Goal: Task Accomplishment & Management: Manage account settings

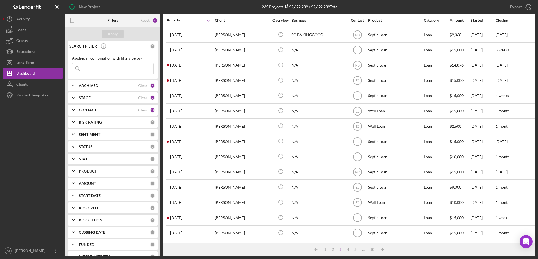
click at [93, 65] on input at bounding box center [112, 68] width 81 height 11
click at [115, 35] on div "Apply" at bounding box center [113, 34] width 10 height 8
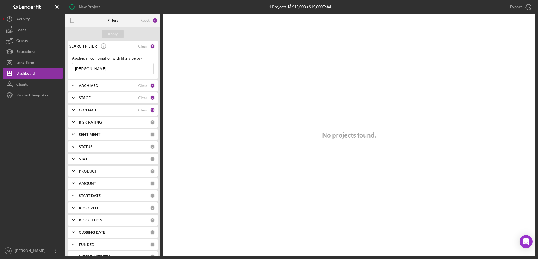
click at [71, 111] on icon "Icon/Expander" at bounding box center [74, 110] width 14 height 14
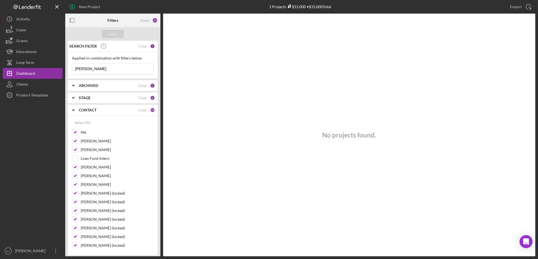
click at [71, 111] on icon "Icon/Expander" at bounding box center [74, 110] width 14 height 14
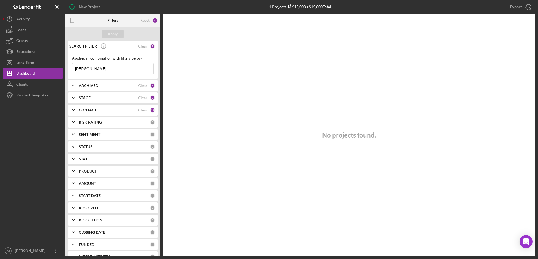
click at [73, 98] on polyline at bounding box center [73, 97] width 2 height 1
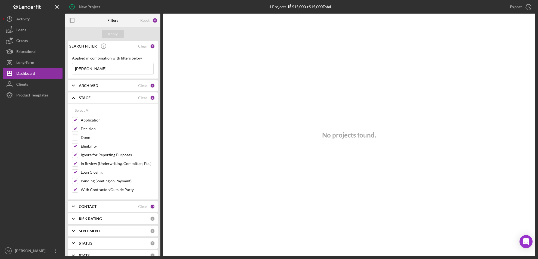
click at [73, 98] on icon "Icon/Expander" at bounding box center [74, 98] width 14 height 14
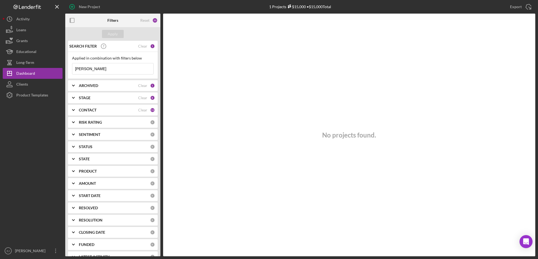
click at [74, 85] on polyline at bounding box center [73, 85] width 2 height 1
click at [75, 86] on icon "Icon/Expander" at bounding box center [74, 86] width 14 height 14
click at [97, 70] on input "chapman" at bounding box center [112, 68] width 81 height 11
type input "c"
click at [72, 85] on icon "Icon/Expander" at bounding box center [74, 86] width 14 height 14
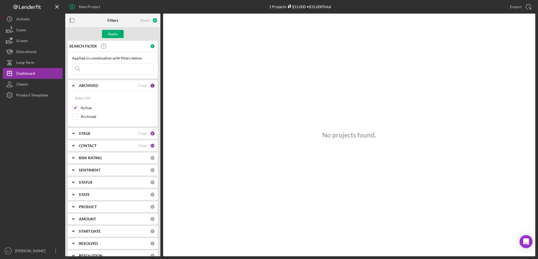
click at [74, 131] on icon "Icon/Expander" at bounding box center [74, 134] width 14 height 14
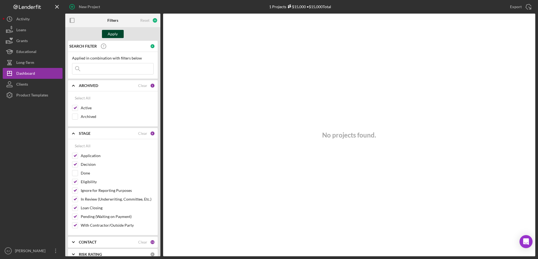
click at [116, 35] on div "Apply" at bounding box center [113, 34] width 10 height 8
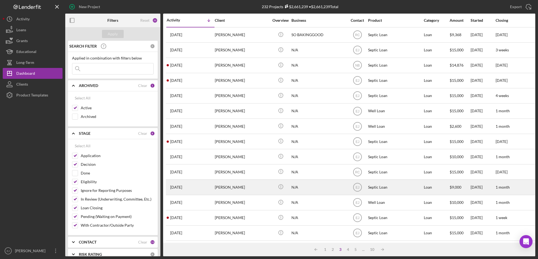
click at [397, 191] on div "Septic Loan" at bounding box center [395, 187] width 54 height 14
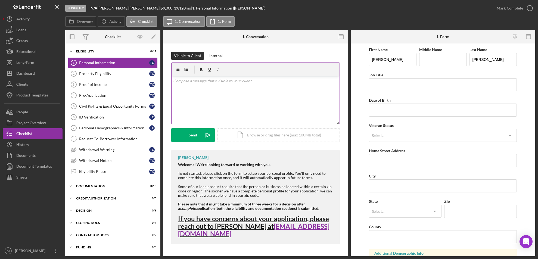
click at [193, 86] on div "v Color teal Color pink Remove color Add row above Add row below Add column bef…" at bounding box center [256, 100] width 168 height 48
click at [204, 91] on div "v Color teal Color pink Remove color Add row above Add row below Add column bef…" at bounding box center [256, 100] width 168 height 48
paste div
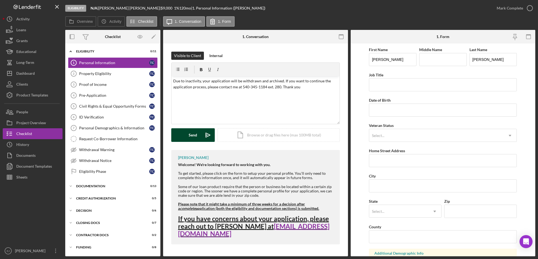
click at [192, 134] on div "Send" at bounding box center [193, 135] width 8 height 14
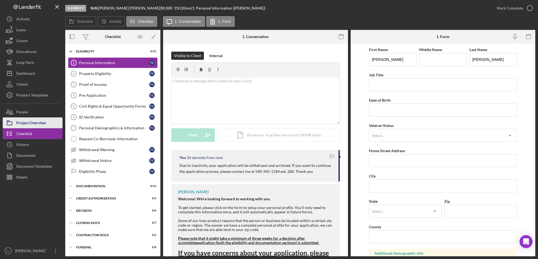
click at [45, 123] on div "Project Overview" at bounding box center [31, 123] width 30 height 12
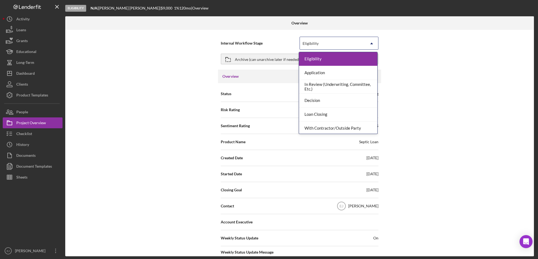
click at [370, 45] on icon "Icon/Dropdown Arrow" at bounding box center [371, 43] width 13 height 13
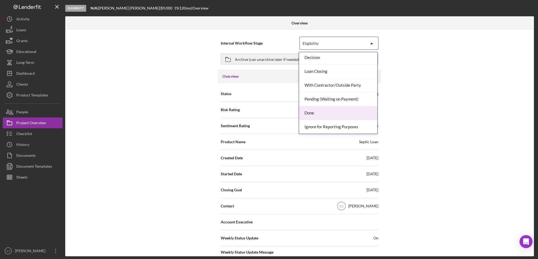
click at [365, 114] on div "Done" at bounding box center [338, 113] width 78 height 14
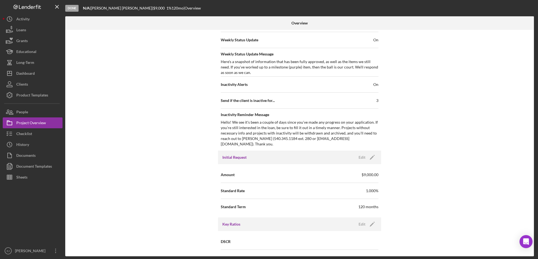
scroll to position [581, 0]
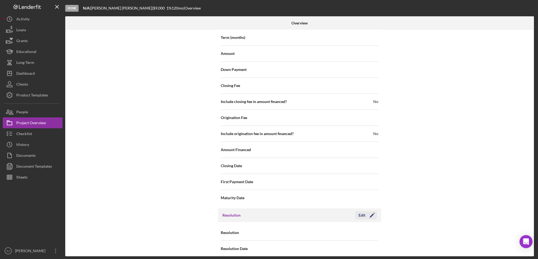
click at [360, 212] on div "Edit" at bounding box center [362, 215] width 7 height 8
click at [372, 226] on icon "Icon/Dropdown Arrow" at bounding box center [371, 232] width 13 height 13
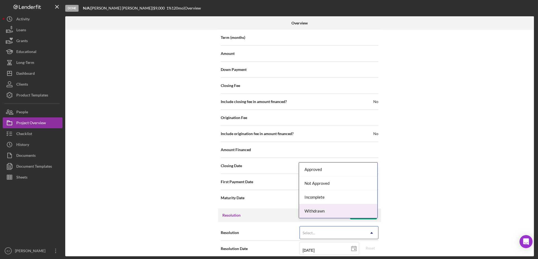
click at [367, 213] on div "Withdrawn" at bounding box center [338, 211] width 78 height 14
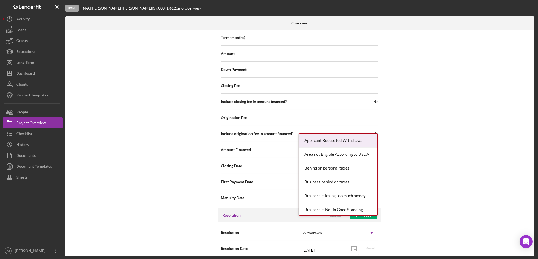
scroll to position [616, 0]
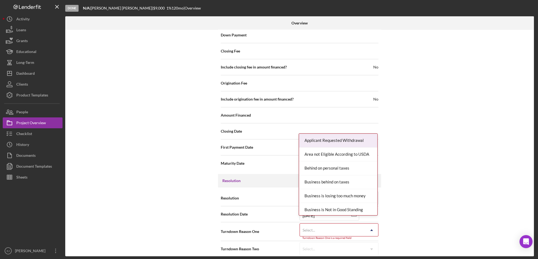
click at [372, 256] on div "Internal Workflow Stage Done Icon/Dropdown Arrow Archive (can unarchive later i…" at bounding box center [299, 143] width 469 height 226
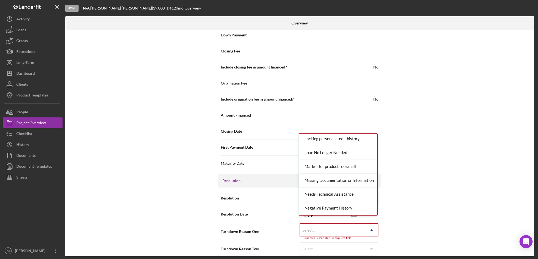
scroll to position [356, 0]
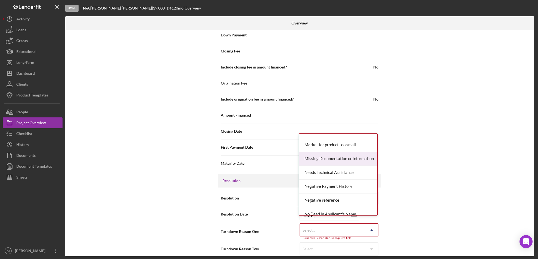
click at [368, 155] on div "Missing Documentation or Information" at bounding box center [338, 159] width 78 height 14
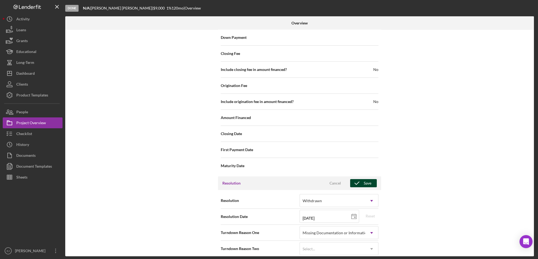
click at [364, 179] on div "Save" at bounding box center [368, 183] width 8 height 8
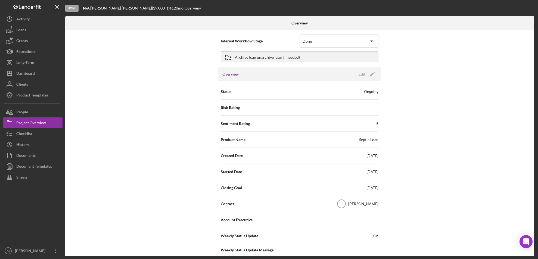
scroll to position [0, 0]
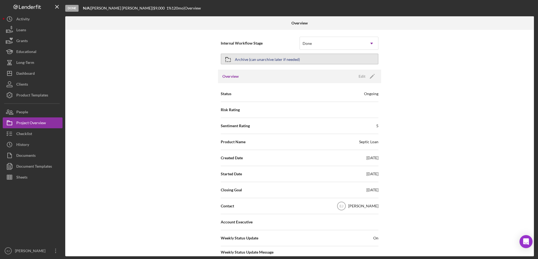
click at [265, 59] on div "Archive (can unarchive later if needed)" at bounding box center [267, 59] width 65 height 10
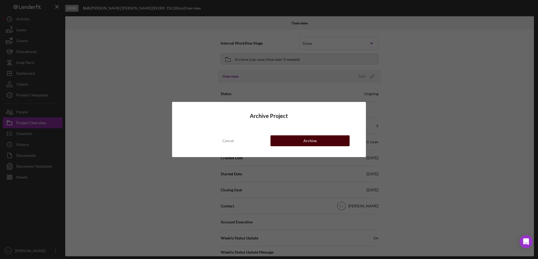
click at [321, 138] on button "Archive" at bounding box center [309, 140] width 79 height 11
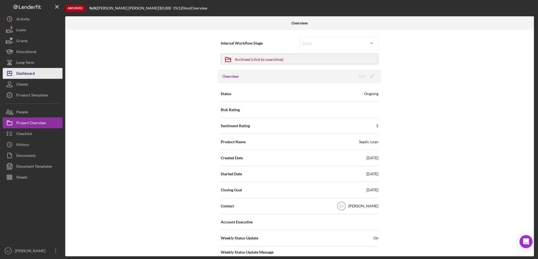
click at [40, 72] on button "Icon/Dashboard Dashboard" at bounding box center [33, 73] width 60 height 11
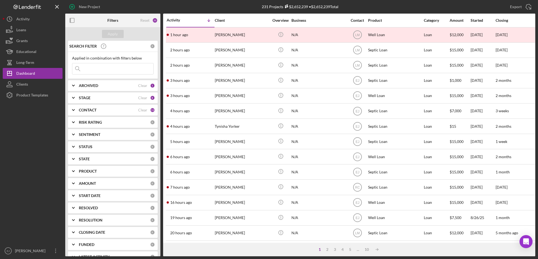
click at [71, 107] on icon "Icon/Expander" at bounding box center [74, 110] width 14 height 14
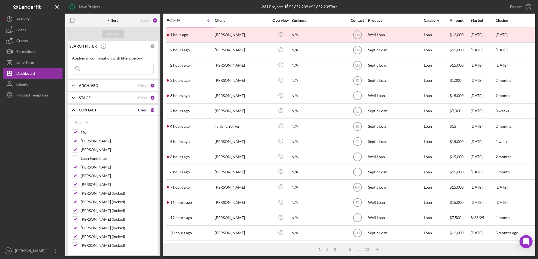
click at [142, 108] on div "Clear" at bounding box center [142, 110] width 9 height 4
checkbox input "false"
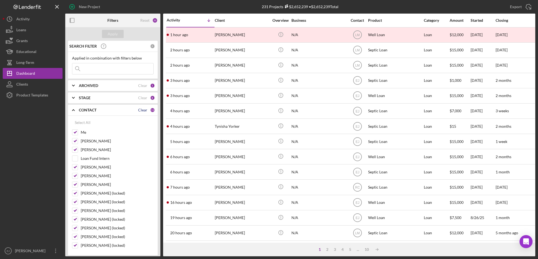
checkbox input "false"
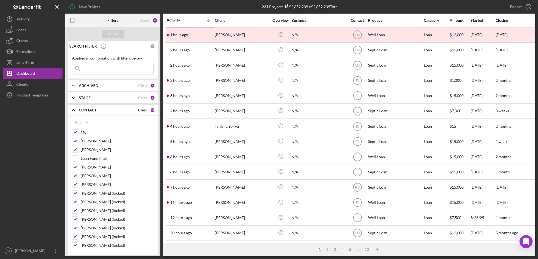
checkbox input "false"
click at [76, 132] on input "Me" at bounding box center [74, 132] width 5 height 5
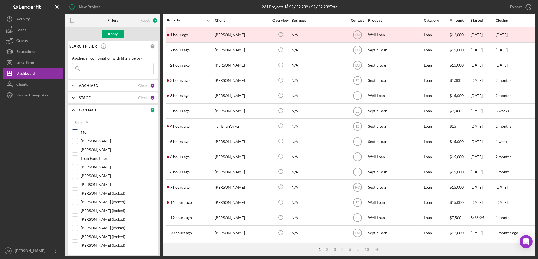
checkbox input "true"
click at [116, 33] on div "Apply" at bounding box center [113, 34] width 10 height 8
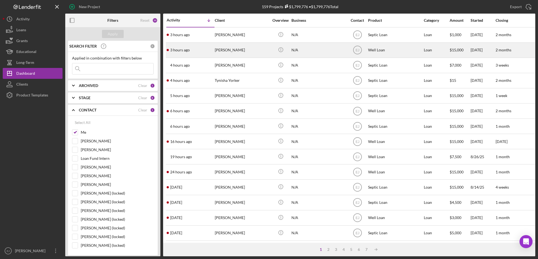
click at [237, 50] on div "Sherman Owen" at bounding box center [242, 50] width 54 height 14
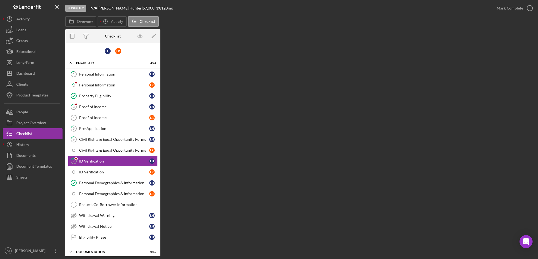
scroll to position [11, 0]
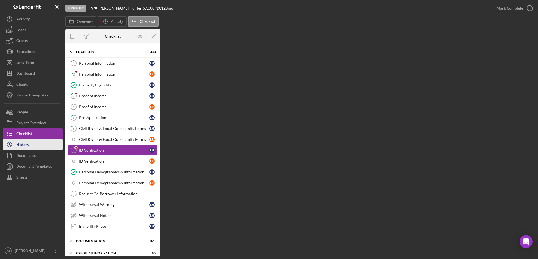
click at [34, 144] on button "Icon/History History" at bounding box center [33, 144] width 60 height 11
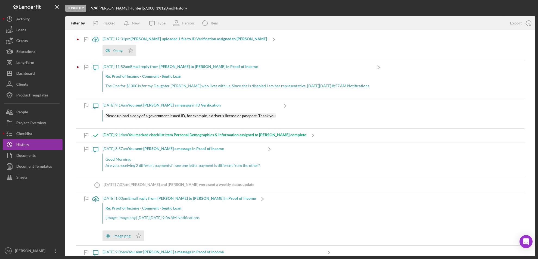
click at [123, 45] on div "0.png Icon/Star" at bounding box center [184, 49] width 164 height 14
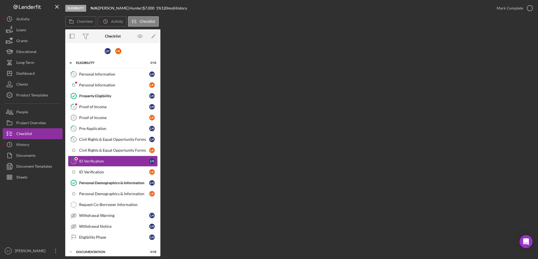
scroll to position [11, 0]
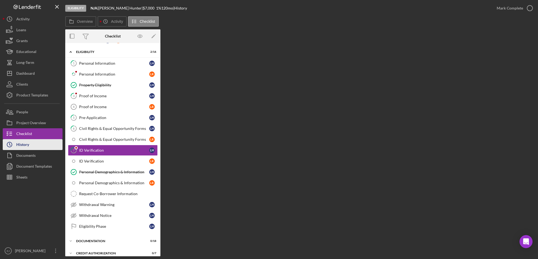
click at [38, 139] on button "Icon/History History" at bounding box center [33, 144] width 60 height 11
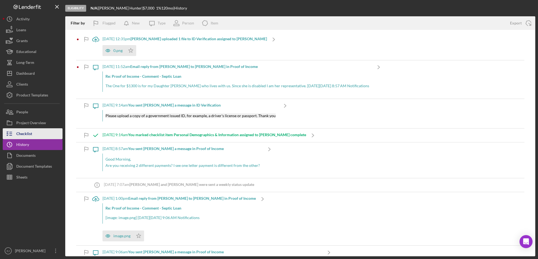
click at [31, 136] on div "Checklist" at bounding box center [24, 134] width 16 height 12
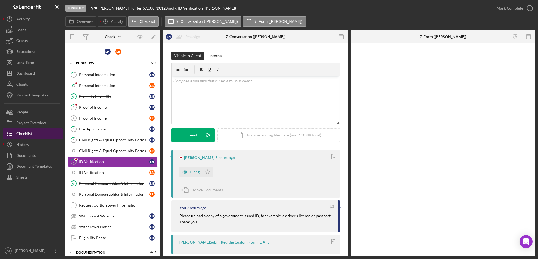
scroll to position [11, 0]
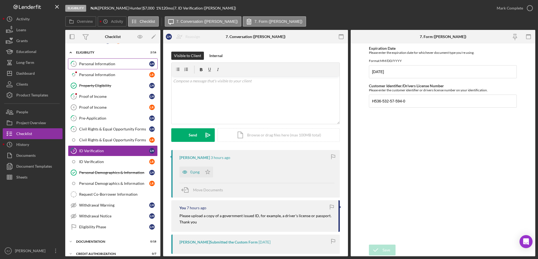
click at [126, 64] on div "Personal Information" at bounding box center [114, 64] width 70 height 4
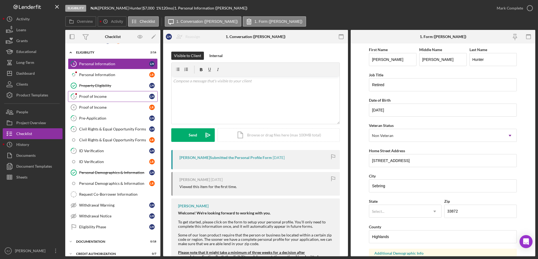
click at [124, 97] on div "Proof of Income" at bounding box center [114, 96] width 70 height 4
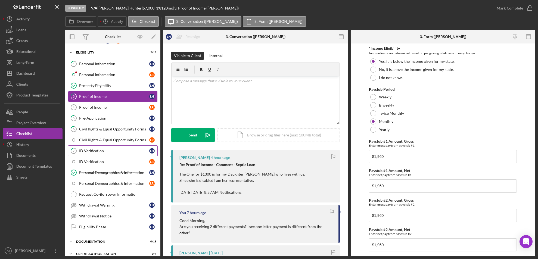
click at [95, 151] on div "ID Verification" at bounding box center [114, 151] width 70 height 4
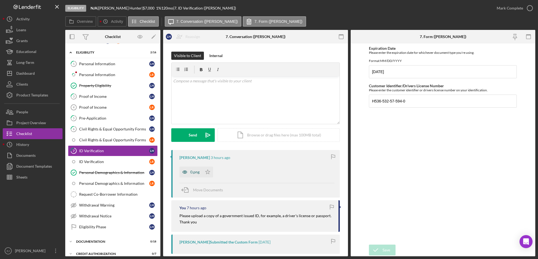
click at [196, 173] on div "0.png" at bounding box center [194, 172] width 9 height 4
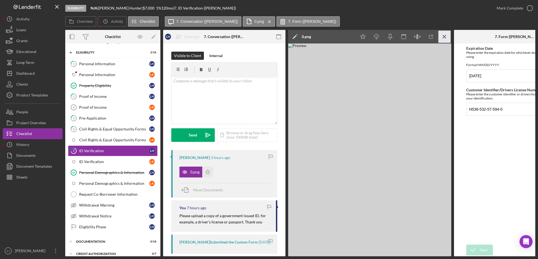
click at [442, 31] on icon "Icon/Menu Close" at bounding box center [444, 37] width 12 height 12
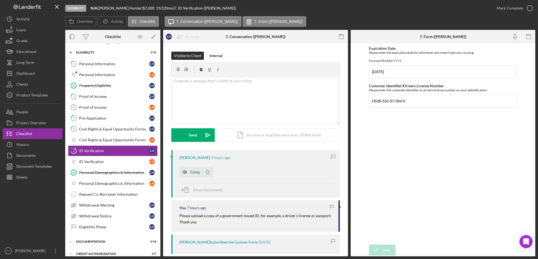
click at [192, 175] on div "0.png" at bounding box center [190, 172] width 23 height 11
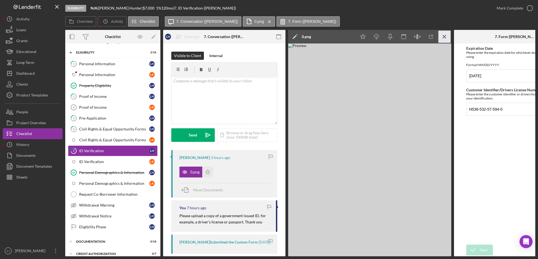
click at [444, 36] on icon "Icon/Menu Close" at bounding box center [444, 37] width 12 height 12
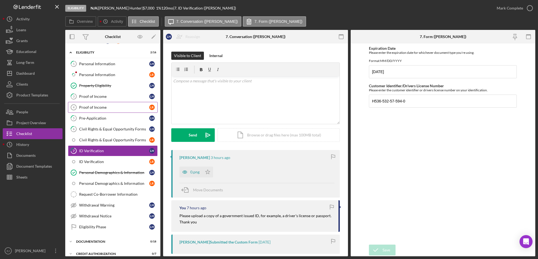
click at [102, 110] on link "Proof of Income 4 Proof of Income L R" at bounding box center [113, 107] width 90 height 11
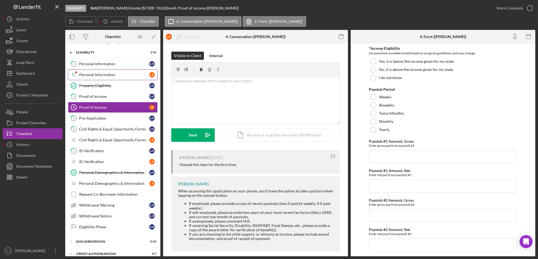
click at [93, 71] on link "Icon/Checklist Item Sub Partial Personal Information L R" at bounding box center [113, 74] width 90 height 11
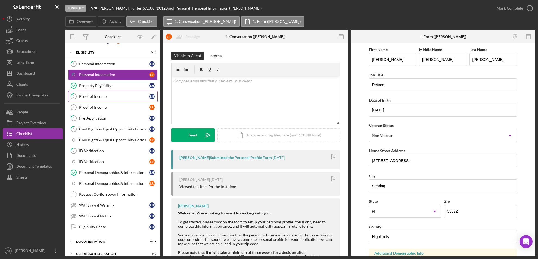
click at [113, 98] on link "3 Proof of Income L H" at bounding box center [113, 96] width 90 height 11
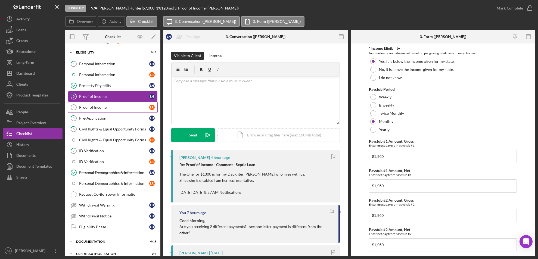
click at [113, 108] on div "Proof of Income" at bounding box center [114, 107] width 70 height 4
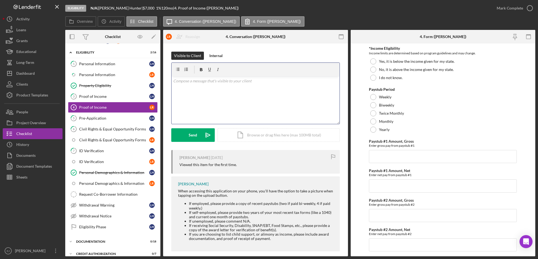
click at [187, 85] on div "v Color teal Color pink Remove color Add row above Add row below Add column bef…" at bounding box center [256, 100] width 168 height 48
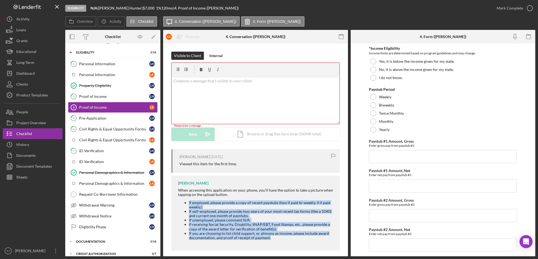
drag, startPoint x: 180, startPoint y: 202, endPoint x: 276, endPoint y: 244, distance: 105.1
click at [276, 244] on div "Erica Jenkins When accessing this application on your phone, you'll have the op…" at bounding box center [255, 213] width 169 height 75
copy ul "If employed, please provide a copy of recent paystubs (two if paid bi-weekly, 4…"
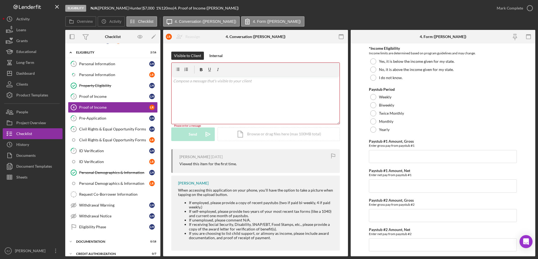
click at [217, 90] on div "v Color teal Color pink Remove color Add row above Add row below Add column bef…" at bounding box center [256, 100] width 168 height 48
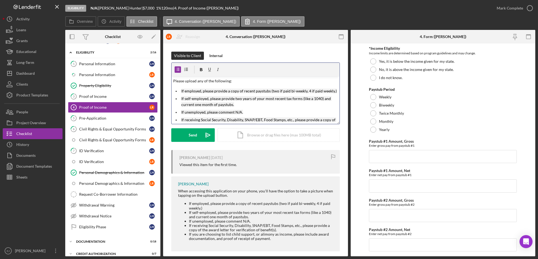
scroll to position [19, 0]
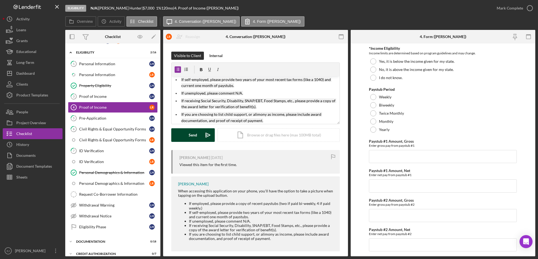
click at [199, 136] on button "Send Icon/icon-invite-send" at bounding box center [192, 135] width 43 height 14
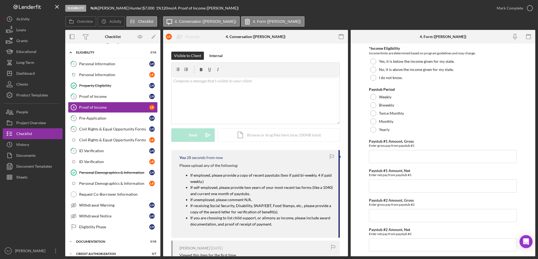
scroll to position [0, 0]
click at [31, 71] on div "Dashboard" at bounding box center [25, 74] width 18 height 12
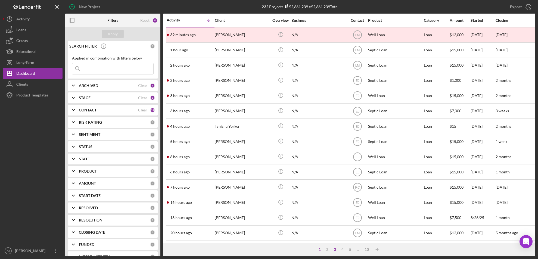
click at [333, 250] on div "3" at bounding box center [335, 249] width 8 height 4
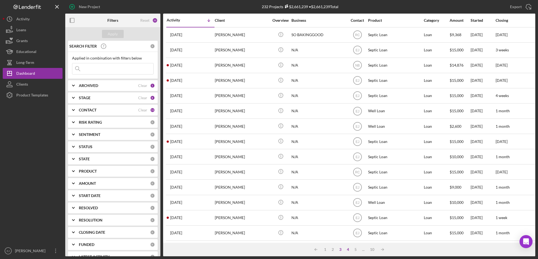
click at [347, 250] on div "4" at bounding box center [348, 249] width 8 height 4
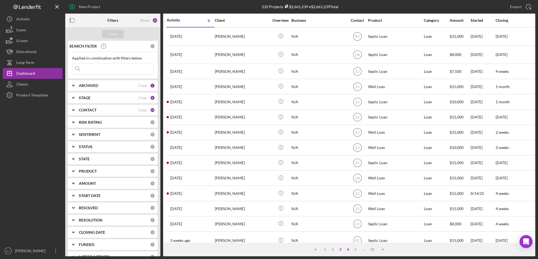
click at [342, 249] on div "3" at bounding box center [341, 249] width 8 height 4
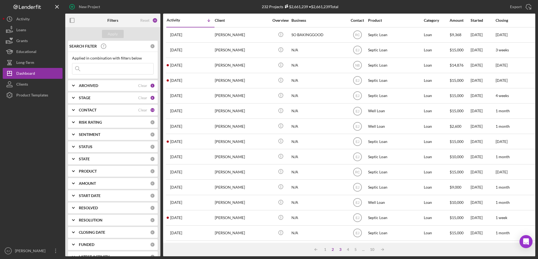
click at [332, 250] on div "2" at bounding box center [333, 249] width 8 height 4
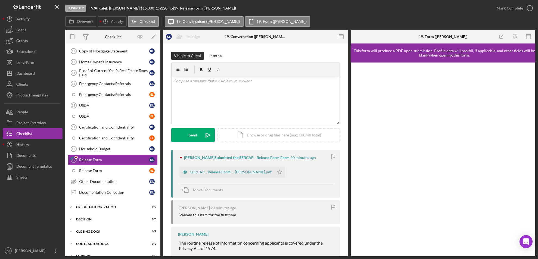
scroll to position [87, 0]
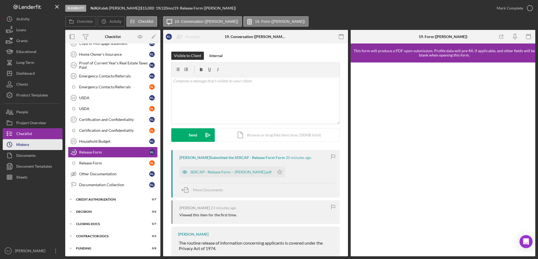
click at [45, 147] on button "Icon/History History" at bounding box center [33, 144] width 60 height 11
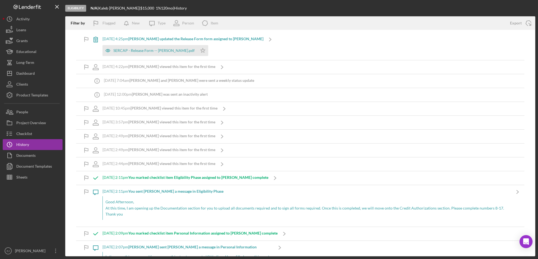
click at [82, 165] on icon "button" at bounding box center [86, 164] width 12 height 12
click at [33, 132] on button "Checklist" at bounding box center [33, 133] width 60 height 11
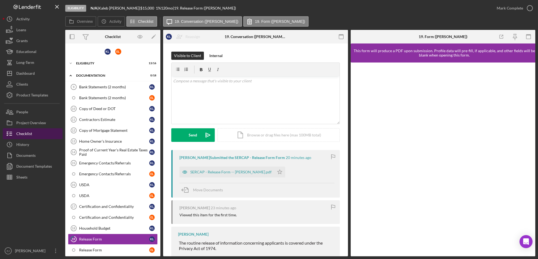
scroll to position [86, 0]
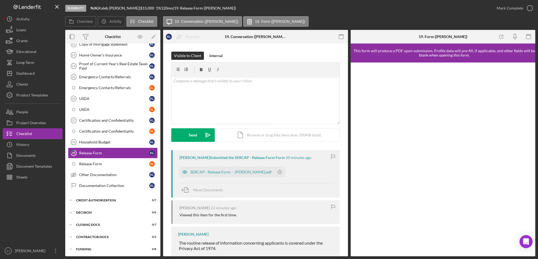
click at [160, 85] on div "Overview Internal Workflow Stage Eligibility Icon/Dropdown Arrow Archive (can u…" at bounding box center [300, 143] width 470 height 226
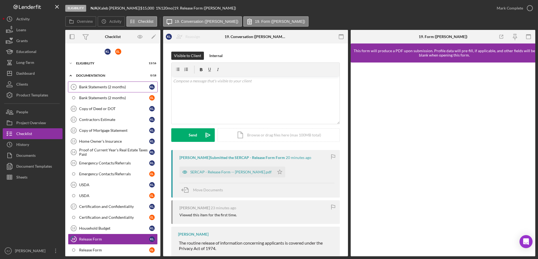
click at [116, 86] on div "Bank Statements (2 months)" at bounding box center [114, 87] width 70 height 4
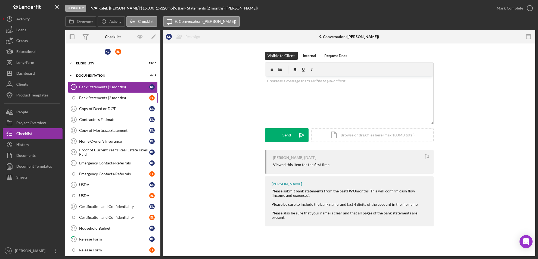
click at [116, 92] on link "Bank Statements (2 months) E L" at bounding box center [113, 97] width 90 height 11
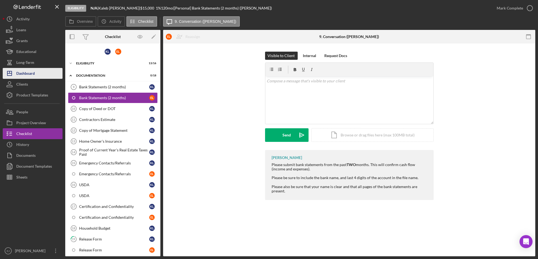
click at [43, 77] on button "Icon/Dashboard Dashboard" at bounding box center [33, 73] width 60 height 11
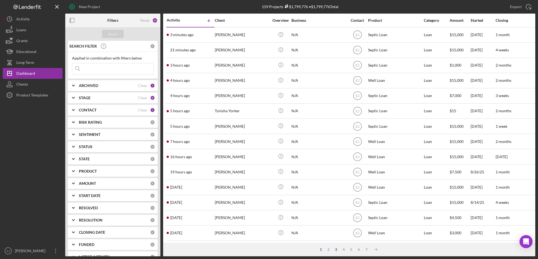
click at [335, 248] on div "3" at bounding box center [336, 249] width 8 height 4
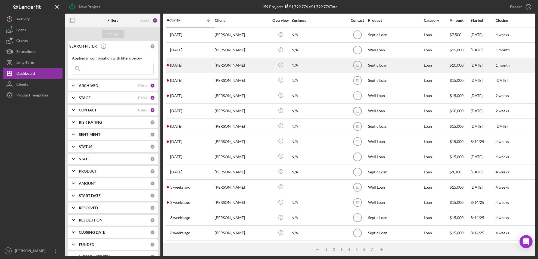
click at [220, 67] on div "[PERSON_NAME]" at bounding box center [242, 65] width 54 height 14
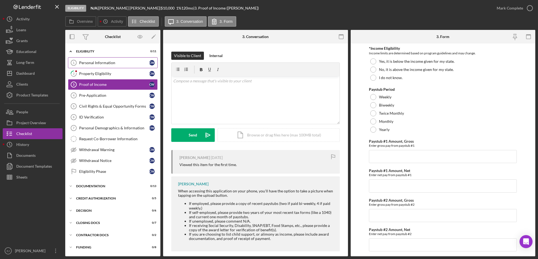
click at [90, 64] on div "Personal Information" at bounding box center [114, 63] width 70 height 4
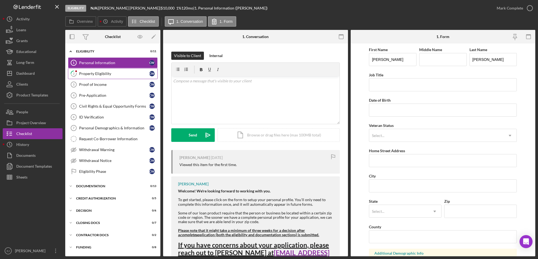
click at [89, 75] on div "Property Eligibility" at bounding box center [114, 73] width 70 height 4
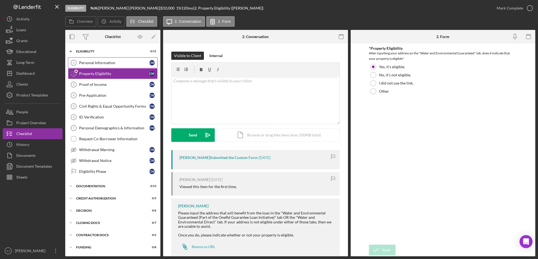
click at [87, 62] on div "Personal Information" at bounding box center [114, 63] width 70 height 4
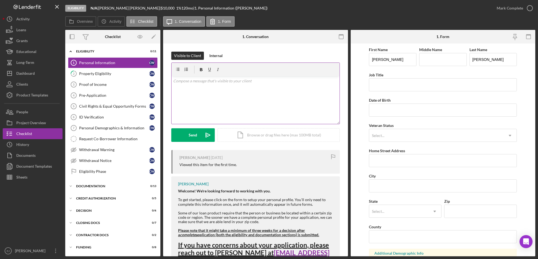
click at [174, 88] on div "v Color teal Color pink Remove color Add row above Add row below Add column bef…" at bounding box center [256, 100] width 168 height 48
click at [174, 80] on p "Due to inactivity, your application will be withdrawn and archived. If you want…" at bounding box center [255, 84] width 165 height 12
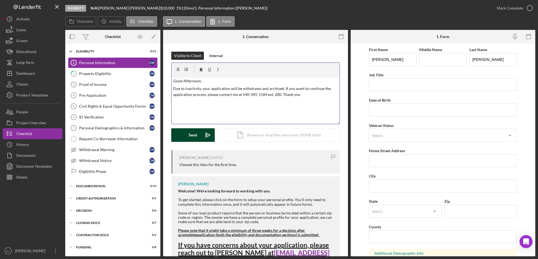
click at [192, 135] on div "Send" at bounding box center [193, 135] width 8 height 14
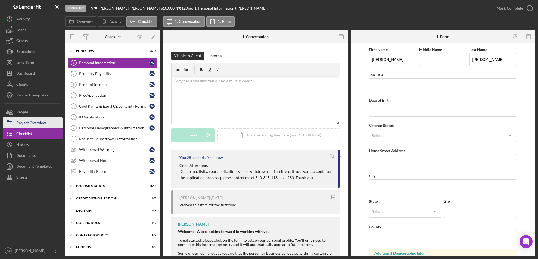
click at [44, 124] on div "Project Overview" at bounding box center [31, 123] width 30 height 12
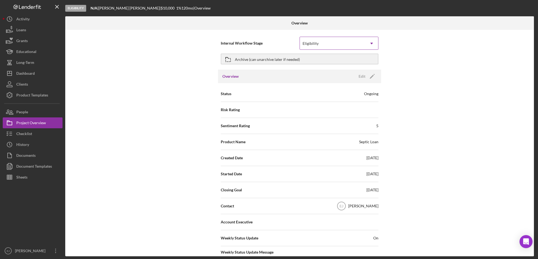
click at [375, 44] on icon "Icon/Dropdown Arrow" at bounding box center [371, 43] width 13 height 13
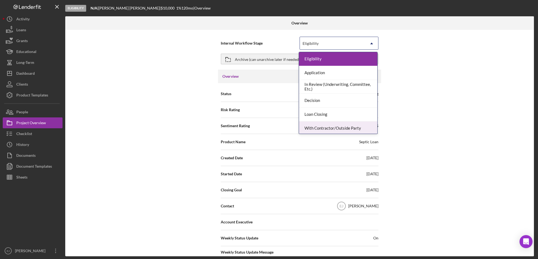
scroll to position [43, 0]
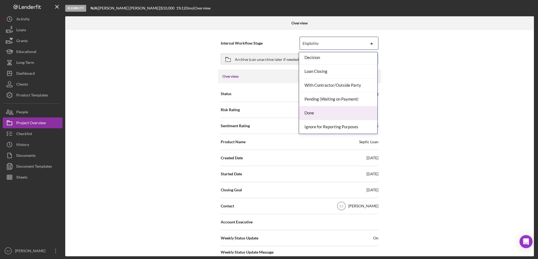
click at [339, 113] on div "Done" at bounding box center [338, 113] width 78 height 14
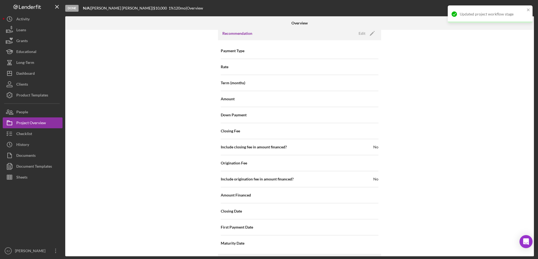
scroll to position [581, 0]
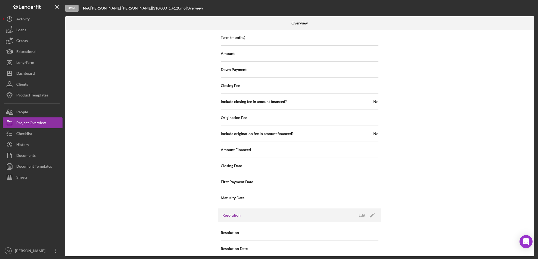
click at [251, 209] on div "Resolution Edit Icon/Edit" at bounding box center [299, 216] width 163 height 14
click at [363, 211] on div "Edit" at bounding box center [362, 215] width 7 height 8
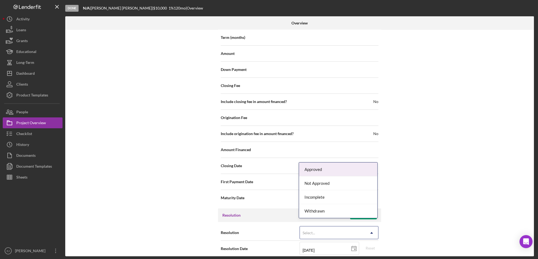
click at [370, 226] on icon "Icon/Dropdown Arrow" at bounding box center [371, 232] width 13 height 13
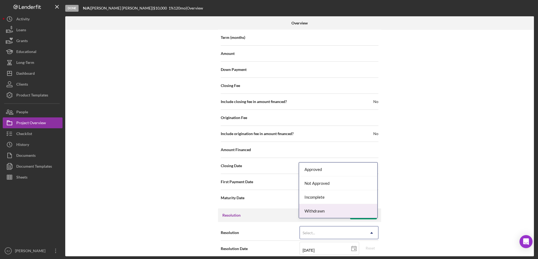
click at [361, 213] on div "Withdrawn" at bounding box center [338, 211] width 78 height 14
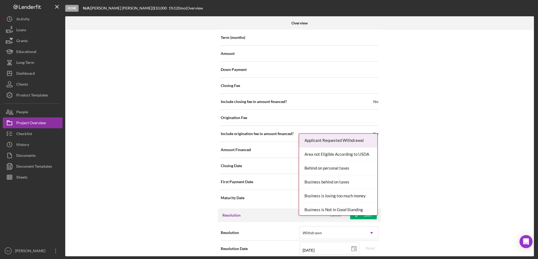
click at [375, 252] on div "Resolution Withdrawn Icon/Dropdown Arrow Resolution Date [DATE] [DATE] Reset Tu…" at bounding box center [299, 258] width 163 height 72
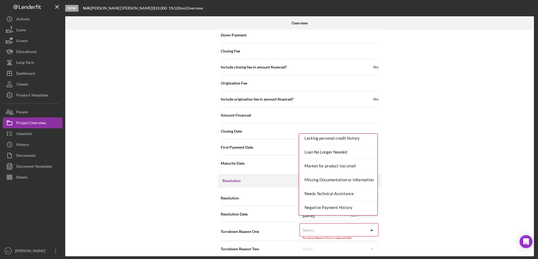
scroll to position [356, 0]
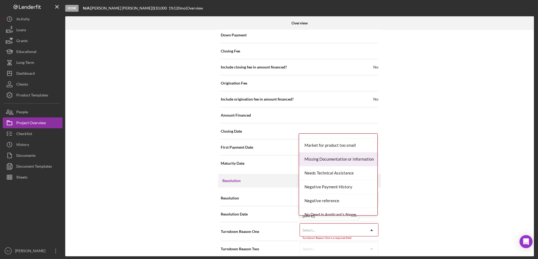
click at [358, 159] on div "Missing Documentation or Information" at bounding box center [338, 160] width 78 height 14
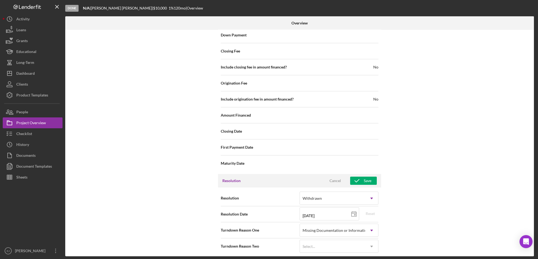
scroll to position [614, 0]
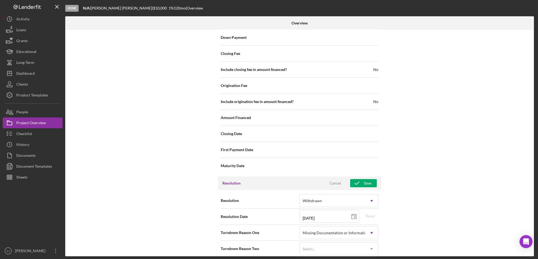
click at [366, 176] on div "Resolution Cancel Save" at bounding box center [299, 183] width 163 height 14
click at [366, 179] on div "Save" at bounding box center [368, 183] width 8 height 8
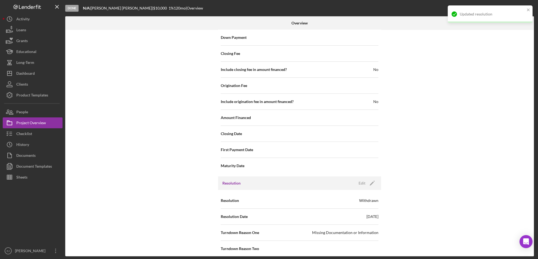
click at [533, 21] on div "Updated resolution" at bounding box center [490, 16] width 87 height 24
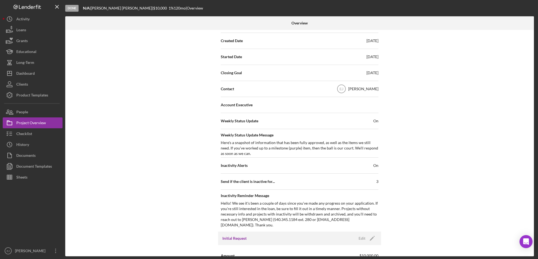
scroll to position [19, 0]
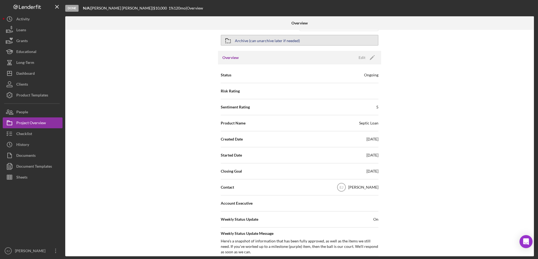
click at [237, 39] on div "Archive (can unarchive later if needed)" at bounding box center [267, 40] width 65 height 10
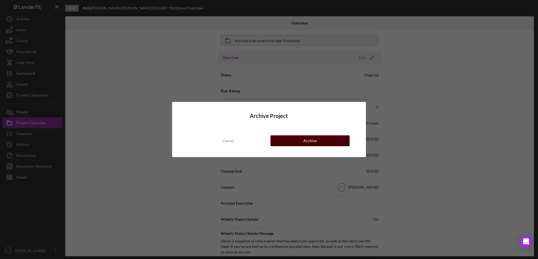
click at [318, 141] on button "Archive" at bounding box center [309, 140] width 79 height 11
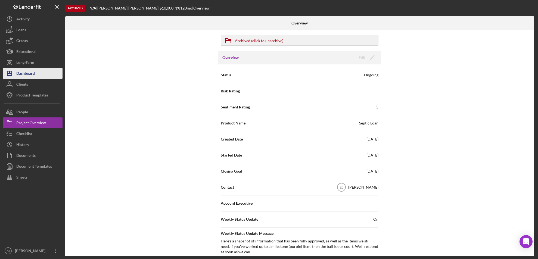
click at [46, 71] on button "Icon/Dashboard Dashboard" at bounding box center [33, 73] width 60 height 11
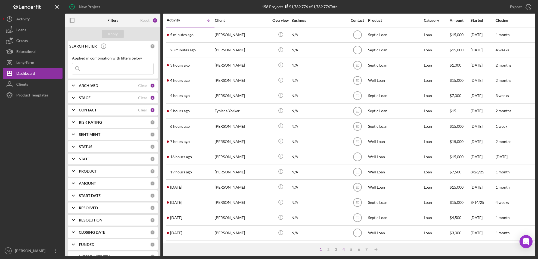
click at [343, 250] on div "4" at bounding box center [344, 249] width 8 height 4
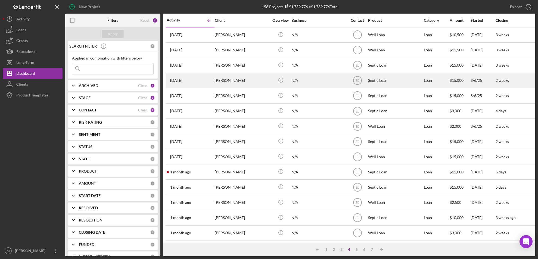
click at [238, 83] on div "[PERSON_NAME]" at bounding box center [242, 80] width 54 height 14
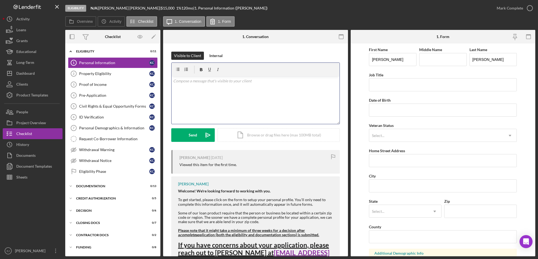
click at [204, 84] on div "v Color teal Color pink Remove color Add row above Add row below Add column bef…" at bounding box center [256, 100] width 168 height 48
paste div
click at [173, 80] on p "Due to inactivity, your application will be withdrawn and archived. If you want…" at bounding box center [255, 84] width 165 height 12
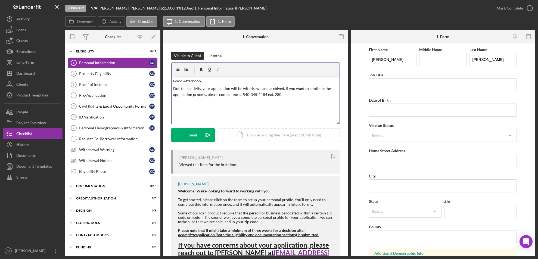
click at [292, 96] on p "Due to inactivity, your application will be withdrawn and archived. If you want…" at bounding box center [255, 92] width 165 height 12
click at [189, 127] on form "v Color teal Color pink Remove color Add row above Add row below Add column bef…" at bounding box center [255, 102] width 169 height 79
click at [188, 132] on button "Send Icon/icon-invite-send" at bounding box center [192, 135] width 43 height 14
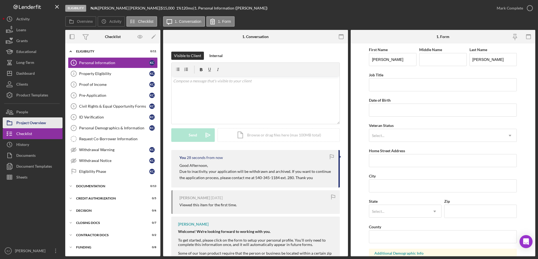
click at [38, 120] on div "Project Overview" at bounding box center [31, 123] width 30 height 12
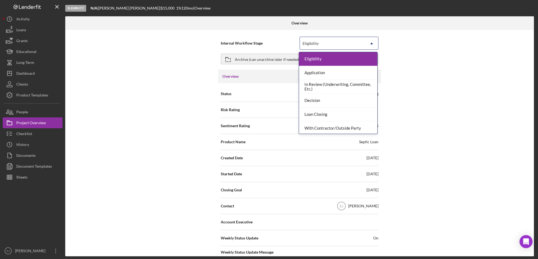
click at [370, 46] on icon "Icon/Dropdown Arrow" at bounding box center [371, 43] width 13 height 13
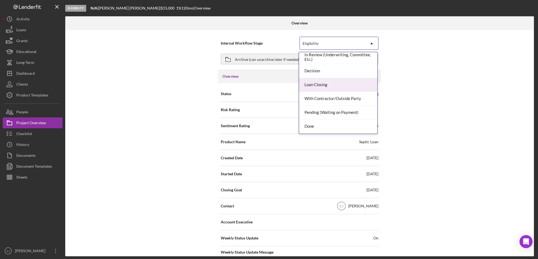
scroll to position [43, 0]
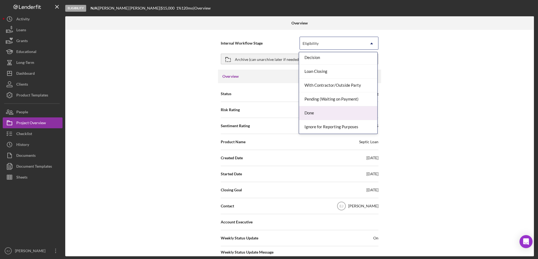
click at [356, 116] on div "Done" at bounding box center [338, 113] width 78 height 14
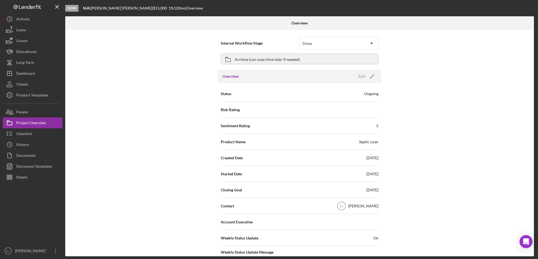
click at [532, 232] on div "Internal Workflow Stage Done Icon/Dropdown Arrow Archive (can unarchive later i…" at bounding box center [299, 143] width 469 height 226
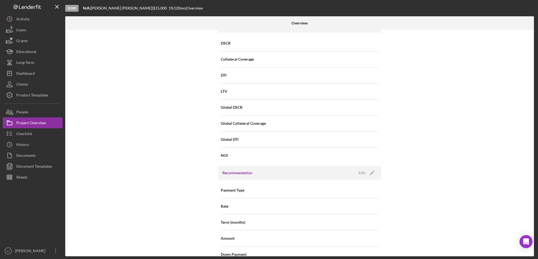
scroll to position [581, 0]
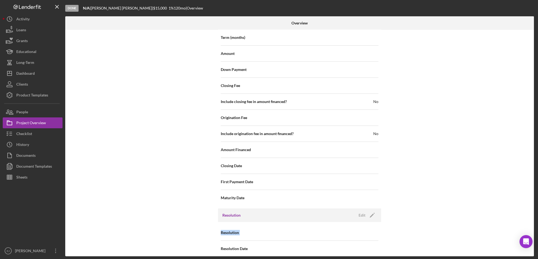
click at [532, 232] on div "Internal Workflow Stage Done Icon/Dropdown Arrow Archive (can unarchive later i…" at bounding box center [299, 143] width 469 height 226
click at [358, 209] on div "Resolution Edit Icon/Edit" at bounding box center [299, 216] width 163 height 14
click at [360, 211] on div "Edit" at bounding box center [362, 215] width 7 height 8
click at [370, 226] on icon "Icon/Dropdown Arrow" at bounding box center [371, 232] width 13 height 13
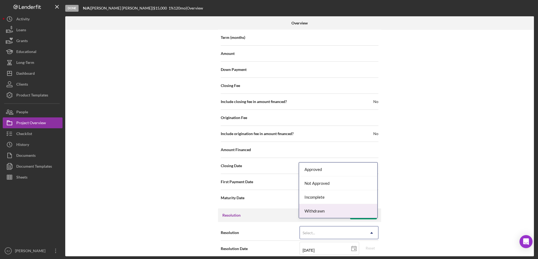
click at [359, 210] on div "Withdrawn" at bounding box center [338, 211] width 78 height 14
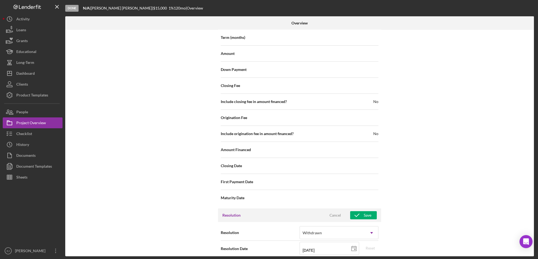
scroll to position [616, 0]
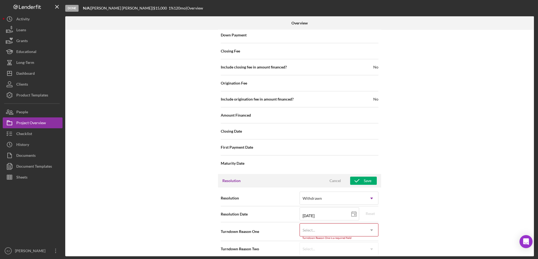
click at [373, 253] on div "Resolution option Withdrawn, selected. Withdrawn Icon/Dropdown Arrow Resolution…" at bounding box center [299, 224] width 163 height 72
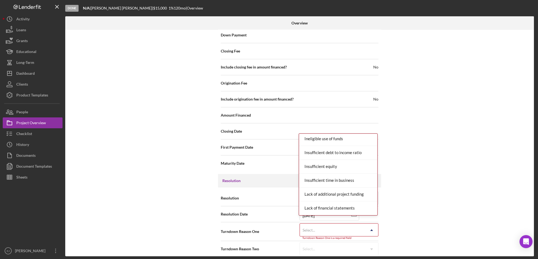
scroll to position [332, 0]
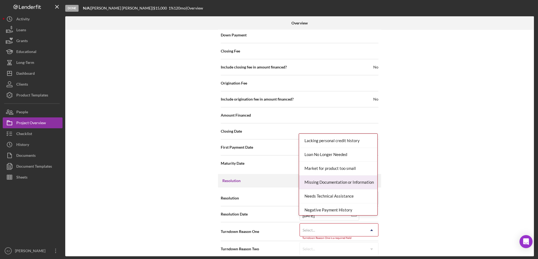
click at [356, 185] on div "Missing Documentation or Information" at bounding box center [338, 183] width 78 height 14
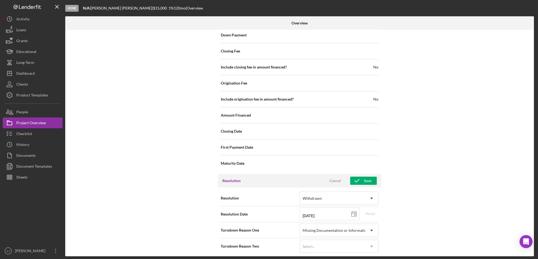
scroll to position [614, 0]
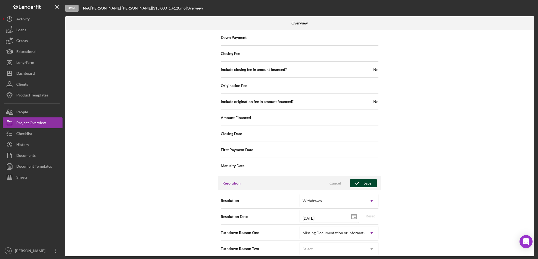
click at [364, 179] on div "Save" at bounding box center [368, 183] width 8 height 8
click at [532, 31] on div "Internal Workflow Stage Done Icon/Dropdown Arrow Archive (can unarchive later i…" at bounding box center [299, 143] width 469 height 226
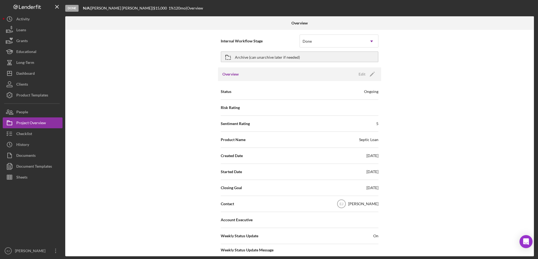
scroll to position [0, 0]
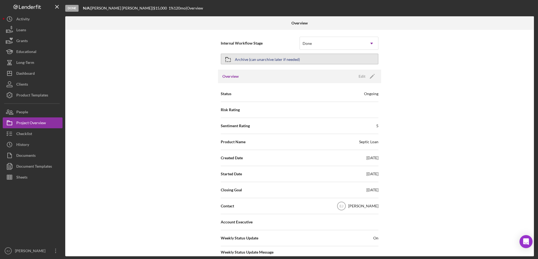
click at [281, 57] on div "Archive (can unarchive later if needed)" at bounding box center [267, 59] width 65 height 10
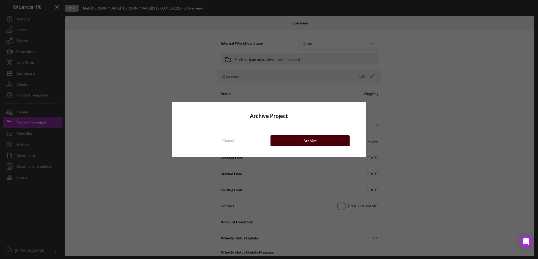
click at [326, 139] on button "Archive" at bounding box center [309, 140] width 79 height 11
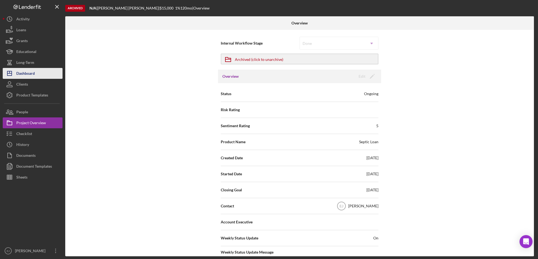
click at [41, 69] on button "Icon/Dashboard Dashboard" at bounding box center [33, 73] width 60 height 11
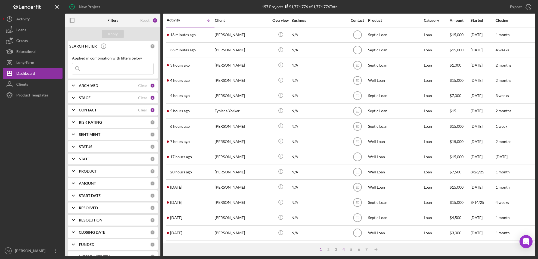
click at [343, 250] on div "4" at bounding box center [344, 249] width 8 height 4
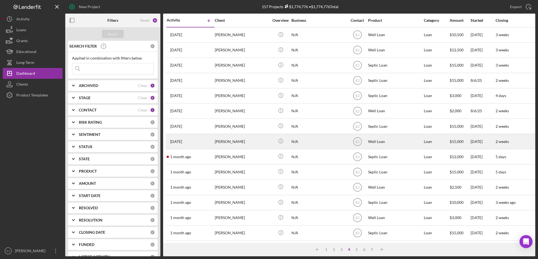
click at [234, 145] on div "Everett Woodley Sr" at bounding box center [242, 141] width 54 height 14
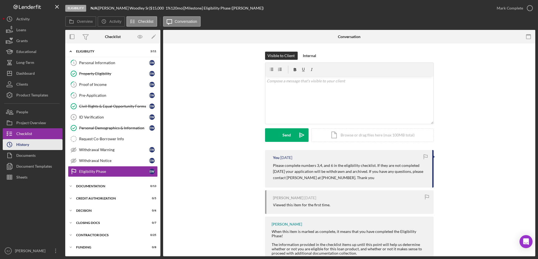
click at [23, 147] on div "History" at bounding box center [22, 145] width 13 height 12
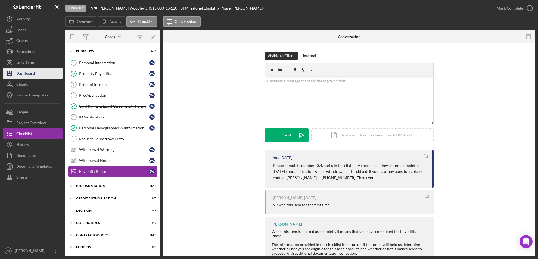
click at [31, 75] on div "Dashboard" at bounding box center [25, 74] width 18 height 12
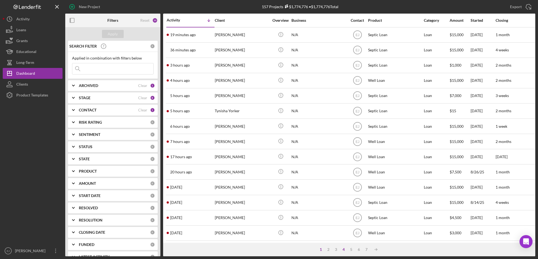
click at [341, 249] on div "4" at bounding box center [344, 249] width 8 height 4
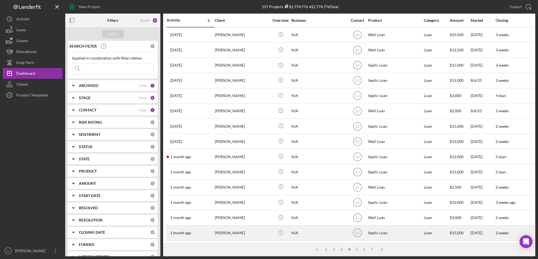
click at [246, 232] on div "Doris Littlejohn" at bounding box center [242, 233] width 54 height 14
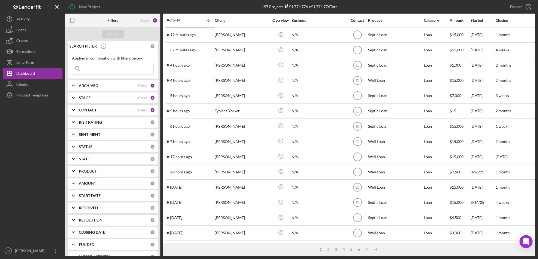
click at [344, 248] on div "4" at bounding box center [344, 249] width 8 height 4
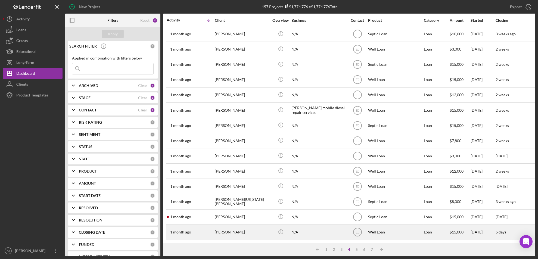
click at [228, 225] on div "Jessica Lentz" at bounding box center [242, 232] width 54 height 14
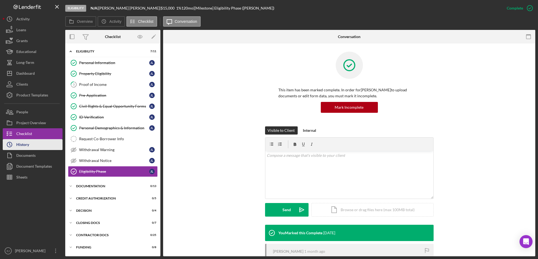
click at [47, 143] on button "Icon/History History" at bounding box center [33, 144] width 60 height 11
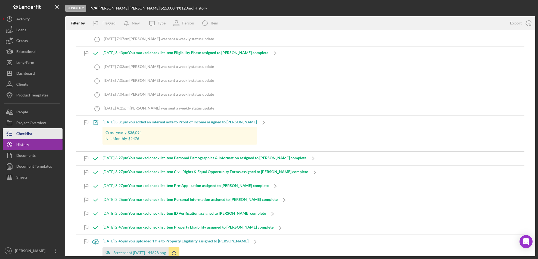
click at [41, 136] on button "Checklist" at bounding box center [33, 133] width 60 height 11
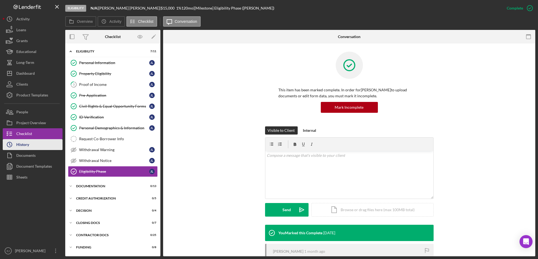
click at [39, 144] on button "Icon/History History" at bounding box center [33, 144] width 60 height 11
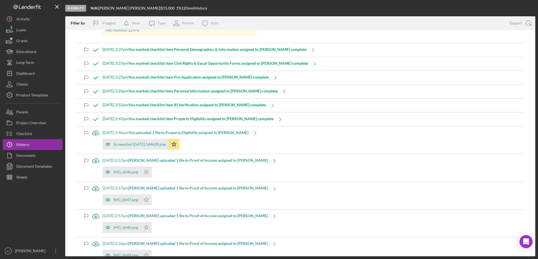
scroll to position [116, 0]
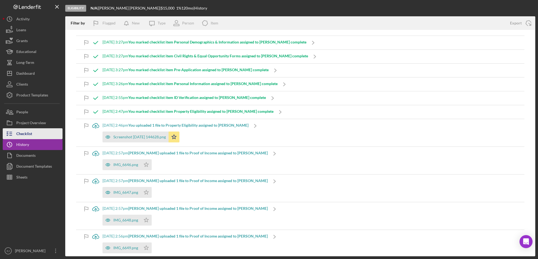
click at [33, 135] on button "Checklist" at bounding box center [33, 133] width 60 height 11
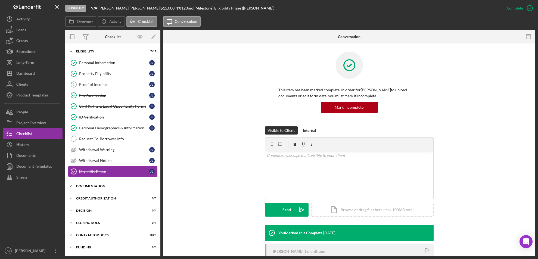
click at [71, 185] on icon "Icon/Expander" at bounding box center [70, 186] width 11 height 11
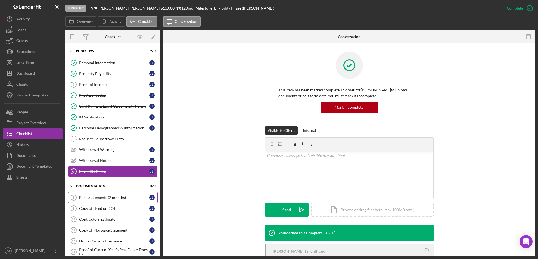
click at [89, 196] on div "Bank Statements (2 months)" at bounding box center [114, 197] width 70 height 4
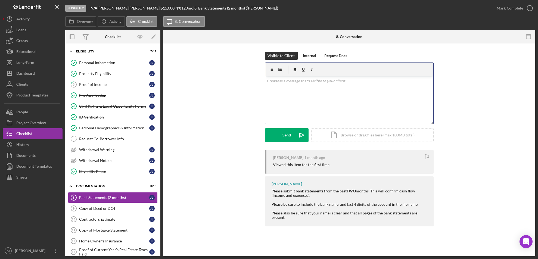
click at [311, 87] on div "v Color teal Color pink Remove color Add row above Add row below Add column bef…" at bounding box center [349, 100] width 168 height 48
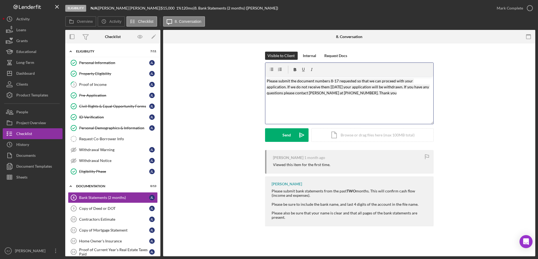
click at [371, 92] on mark "Please submit the document numbers 8-17 requested so that we can proceed with y…" at bounding box center [348, 87] width 163 height 17
click at [267, 79] on mark "Please submit the document numbers 8-17 requested so that we can proceed with y…" at bounding box center [348, 87] width 163 height 17
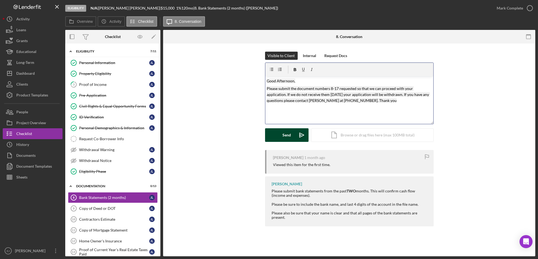
click at [281, 134] on button "Send Icon/icon-invite-send" at bounding box center [286, 135] width 43 height 14
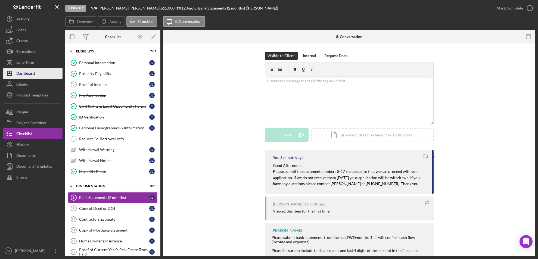
click at [41, 69] on button "Icon/Dashboard Dashboard" at bounding box center [33, 73] width 60 height 11
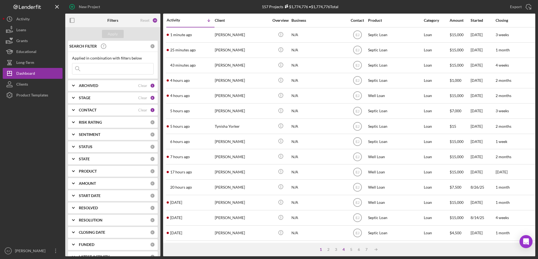
click at [344, 249] on div "4" at bounding box center [344, 249] width 8 height 4
click at [535, 226] on div "Activity Icon/Table Sort Arrow Client Overview Business Contact Product Categor…" at bounding box center [349, 128] width 372 height 229
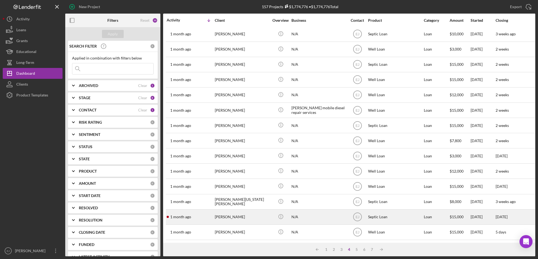
click at [222, 210] on div "Melissa Johnson" at bounding box center [242, 217] width 54 height 14
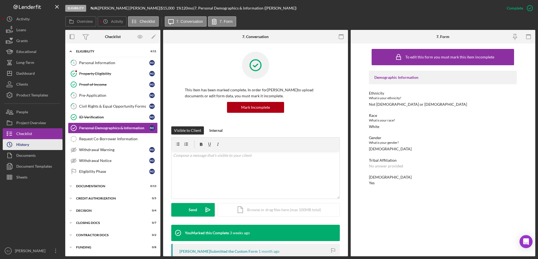
click at [22, 142] on div "History" at bounding box center [22, 145] width 13 height 12
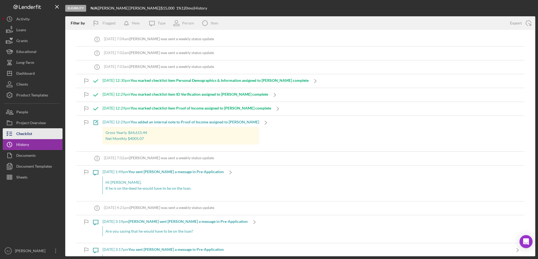
click at [23, 133] on div "Checklist" at bounding box center [24, 134] width 16 height 12
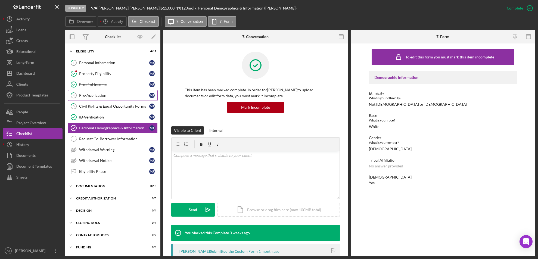
click at [129, 96] on div "Pre-Application" at bounding box center [114, 95] width 70 height 4
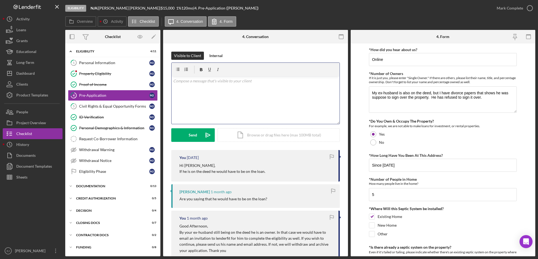
click at [183, 85] on div "v Color teal Color pink Remove color Add row above Add row below Add column bef…" at bounding box center [256, 100] width 168 height 48
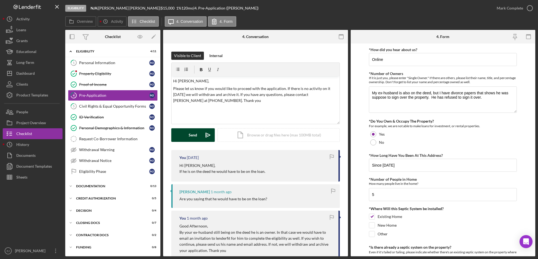
click at [197, 134] on button "Send Icon/icon-invite-send" at bounding box center [192, 135] width 43 height 14
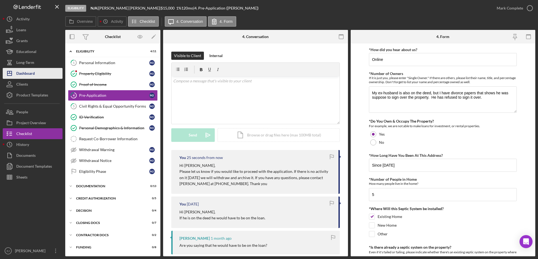
click at [47, 75] on button "Icon/Dashboard Dashboard" at bounding box center [33, 73] width 60 height 11
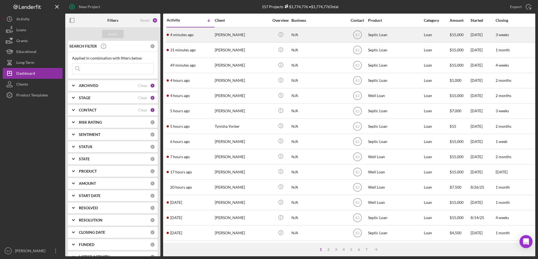
click at [232, 35] on div "Stephanie Juarbe" at bounding box center [242, 35] width 54 height 14
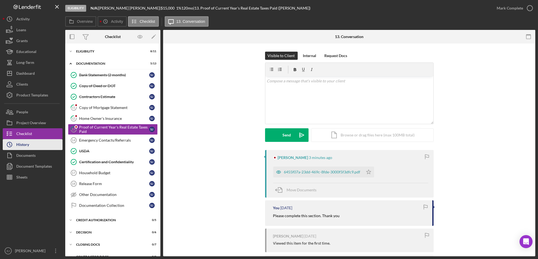
click at [37, 145] on button "Icon/History History" at bounding box center [33, 144] width 60 height 11
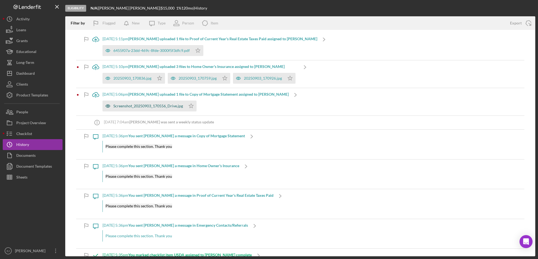
click at [154, 104] on div "Screenshot_20250903_170556_Drive.jpg" at bounding box center [148, 106] width 70 height 4
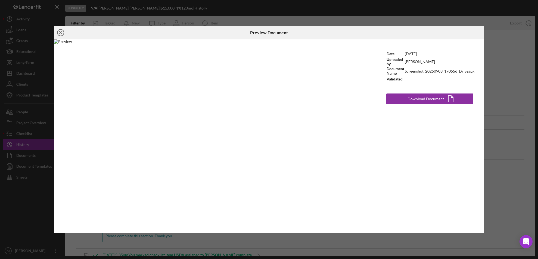
click at [58, 30] on icon "Icon/Close" at bounding box center [61, 33] width 14 height 14
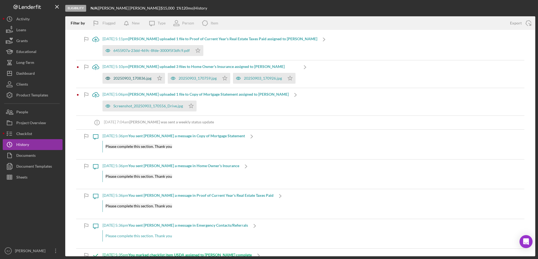
click at [132, 78] on div "20250903_170836.jpg" at bounding box center [132, 78] width 38 height 4
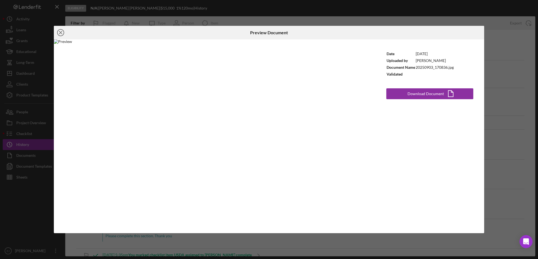
click at [61, 30] on icon "Icon/Close" at bounding box center [61, 33] width 14 height 14
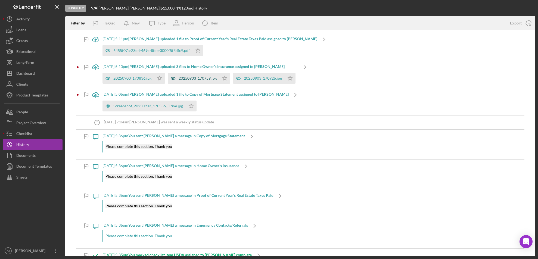
click at [203, 80] on div "20250903_170759.jpg" at bounding box center [198, 78] width 38 height 4
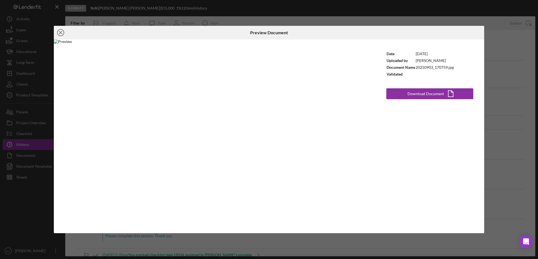
click at [60, 30] on icon "Icon/Close" at bounding box center [61, 33] width 14 height 14
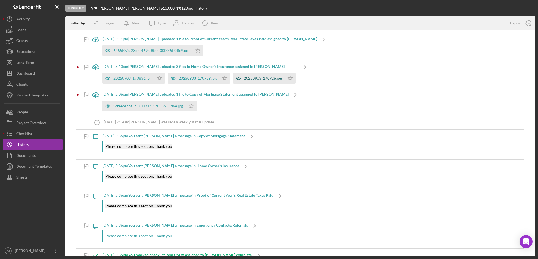
click at [263, 76] on div "20250903_170926.jpg" at bounding box center [263, 78] width 38 height 4
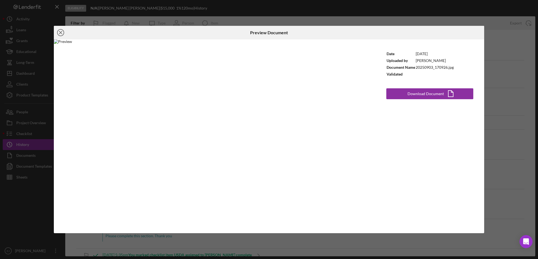
click at [59, 30] on circle at bounding box center [60, 32] width 7 height 7
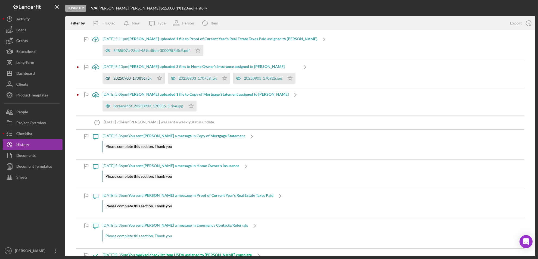
click at [132, 78] on div "20250903_170836.jpg" at bounding box center [132, 78] width 38 height 4
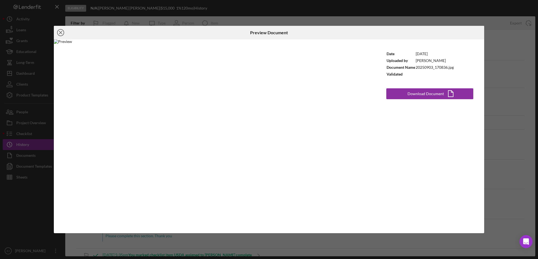
click at [57, 31] on circle at bounding box center [60, 32] width 7 height 7
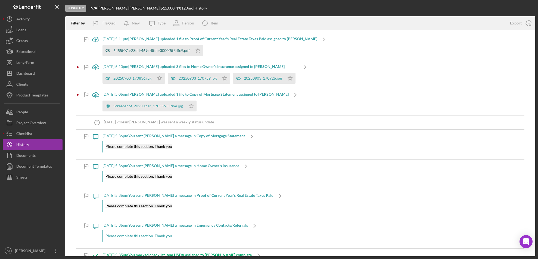
click at [156, 49] on div "6455f07a-23dd-469c-8fde-3000f5f3dfc9.pdf" at bounding box center [151, 50] width 76 height 4
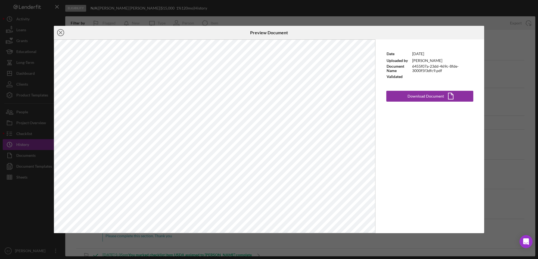
click at [60, 30] on circle at bounding box center [60, 32] width 7 height 7
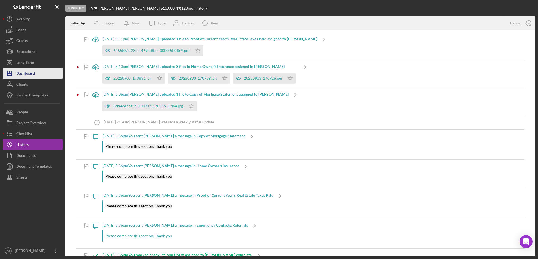
click at [32, 72] on div "Dashboard" at bounding box center [25, 74] width 18 height 12
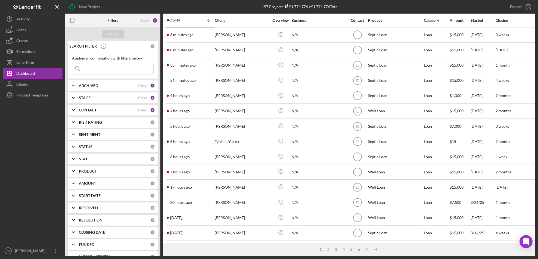
click at [344, 249] on div "4" at bounding box center [344, 249] width 8 height 4
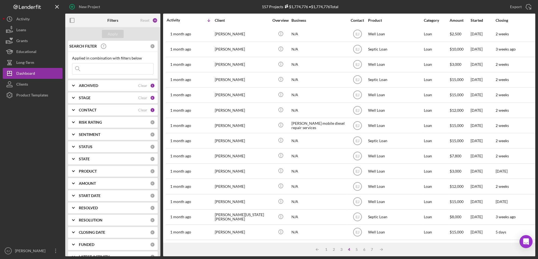
scroll to position [177, 0]
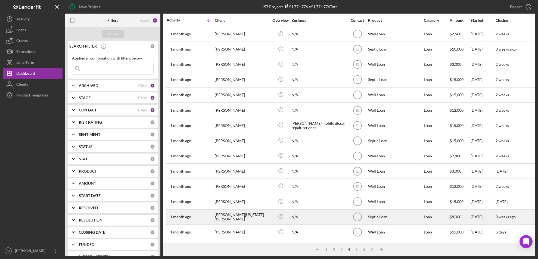
click at [244, 210] on div "Allyson Washington Singletary" at bounding box center [242, 217] width 54 height 14
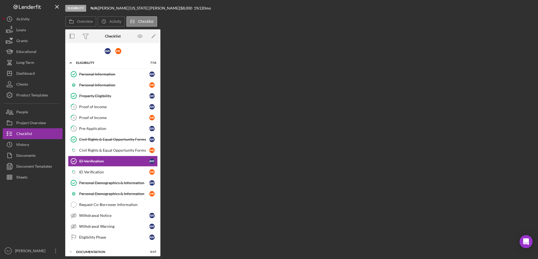
scroll to position [11, 0]
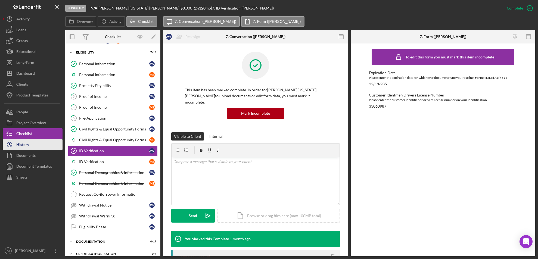
click at [19, 140] on div "History" at bounding box center [22, 145] width 13 height 12
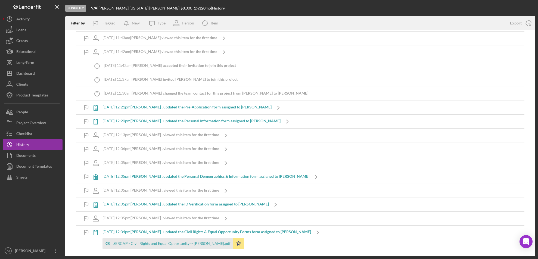
scroll to position [532, 0]
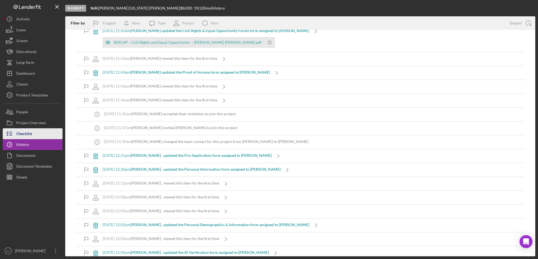
click at [43, 137] on button "Checklist" at bounding box center [33, 133] width 60 height 11
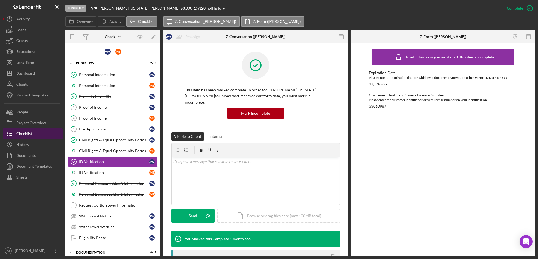
scroll to position [11, 0]
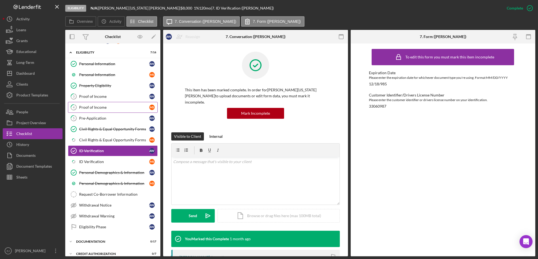
click at [99, 107] on div "Proof of Income" at bounding box center [114, 107] width 70 height 4
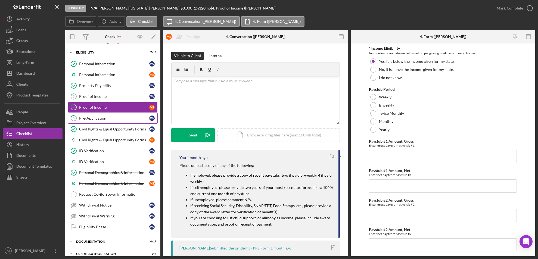
click at [99, 117] on div "Pre-Application" at bounding box center [114, 118] width 70 height 4
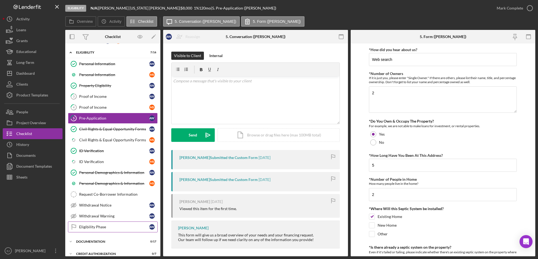
click at [114, 230] on link "Eligibility Phase Eligibility Phase A W" at bounding box center [113, 227] width 90 height 11
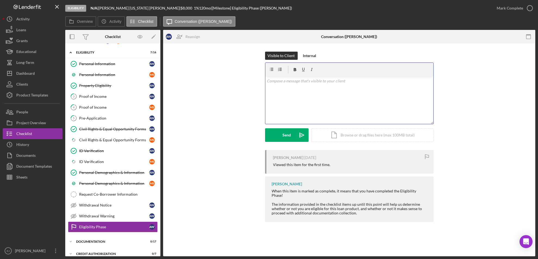
click at [278, 90] on div "v Color teal Color pink Remove color Add row above Add row below Add column bef…" at bounding box center [349, 100] width 168 height 48
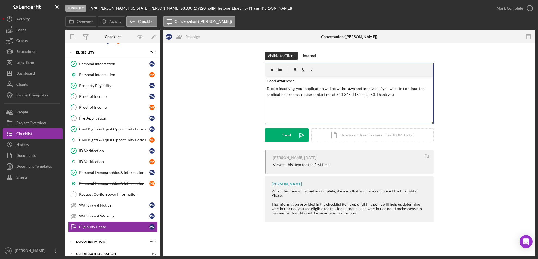
click at [331, 94] on p "Due to inactivity, your application will be withdrawn and archived. If you want…" at bounding box center [349, 92] width 165 height 12
click at [295, 133] on icon "Icon/icon-invite-send" at bounding box center [302, 135] width 14 height 14
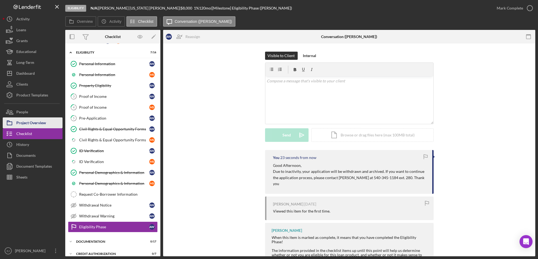
click at [32, 127] on div "Project Overview" at bounding box center [31, 123] width 30 height 12
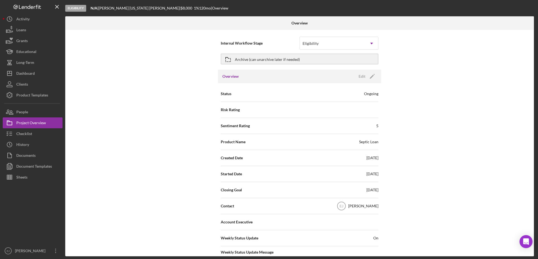
click at [534, 228] on div "Overview Internal Workflow Stage Eligibility Icon/Dropdown Arrow Archive (can u…" at bounding box center [300, 136] width 470 height 240
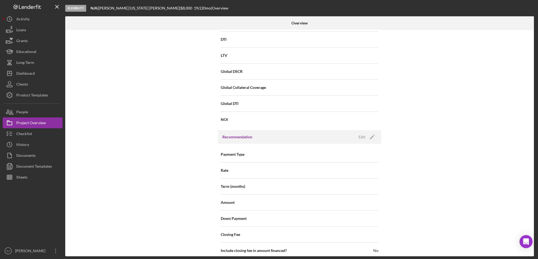
scroll to position [551, 0]
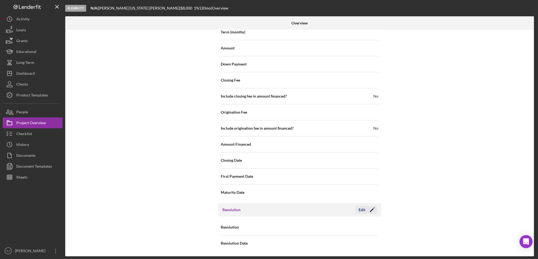
click at [363, 207] on div "Edit" at bounding box center [362, 210] width 7 height 8
click at [371, 226] on icon "Icon/Dropdown Arrow" at bounding box center [371, 227] width 13 height 13
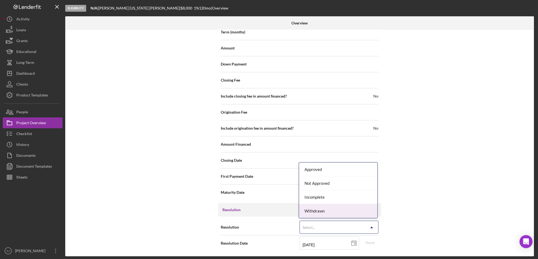
click at [371, 208] on div "Withdrawn" at bounding box center [338, 211] width 78 height 14
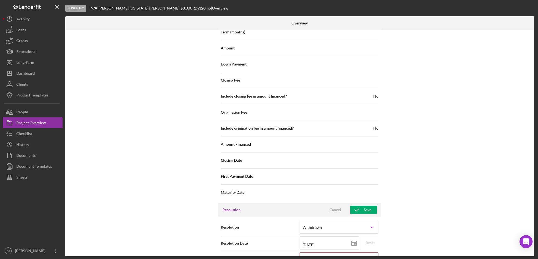
scroll to position [586, 0]
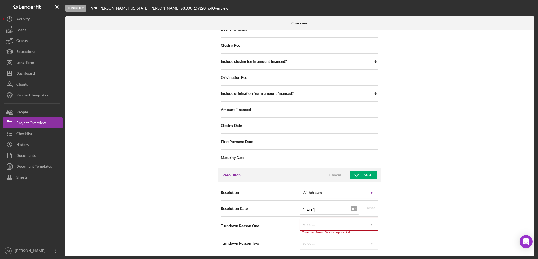
click at [367, 253] on div "Resolution option Withdrawn, selected. Withdrawn Icon/Dropdown Arrow Resolution…" at bounding box center [299, 218] width 163 height 72
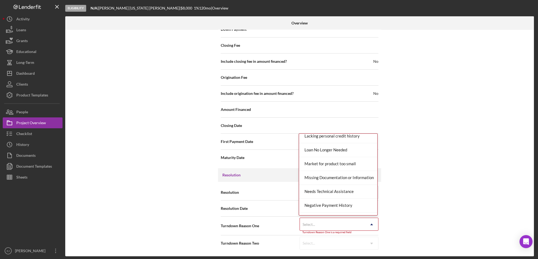
scroll to position [356, 0]
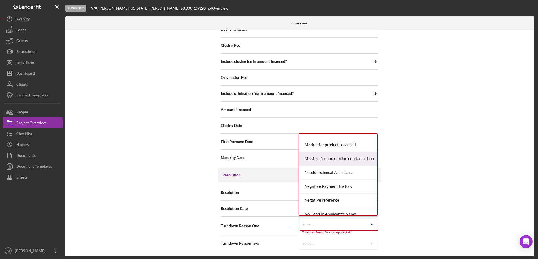
click at [345, 157] on div "Missing Documentation or Information" at bounding box center [338, 159] width 78 height 14
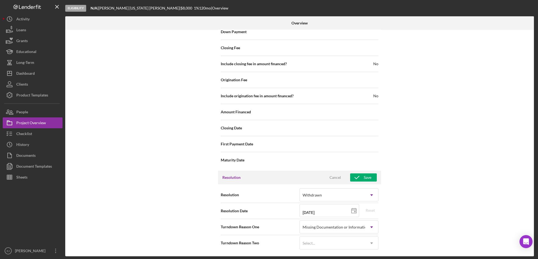
scroll to position [583, 0]
click at [370, 177] on div "Save" at bounding box center [368, 178] width 8 height 8
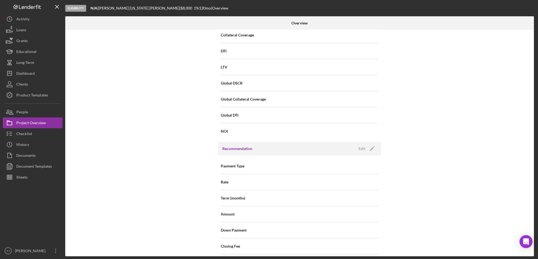
scroll to position [0, 0]
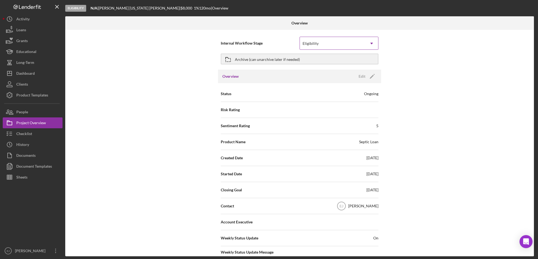
click at [369, 40] on icon "Icon/Dropdown Arrow" at bounding box center [371, 43] width 13 height 13
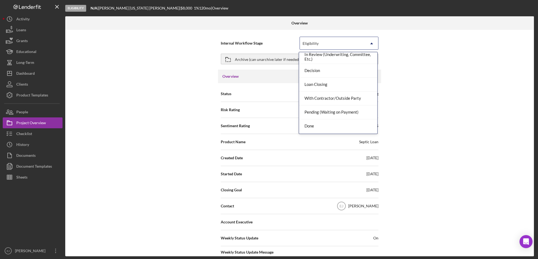
scroll to position [43, 0]
click at [359, 107] on div "Done" at bounding box center [338, 113] width 78 height 14
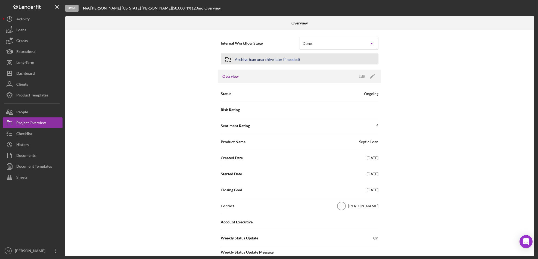
click at [261, 58] on div "Archive (can unarchive later if needed)" at bounding box center [267, 59] width 65 height 10
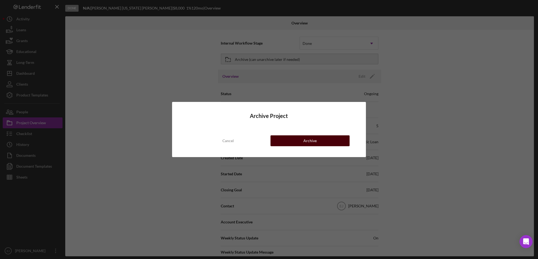
click at [295, 143] on button "Archive" at bounding box center [309, 140] width 79 height 11
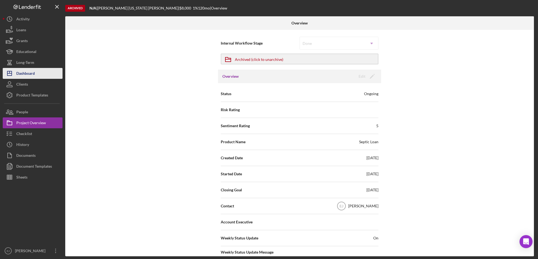
click at [20, 76] on div "Dashboard" at bounding box center [25, 74] width 18 height 12
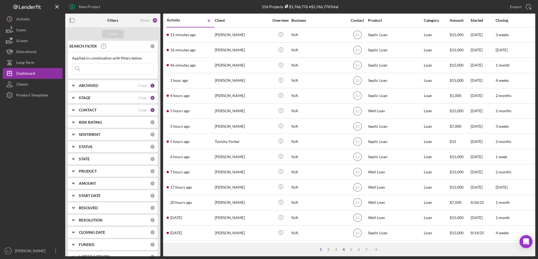
click at [342, 248] on div "4" at bounding box center [344, 249] width 8 height 4
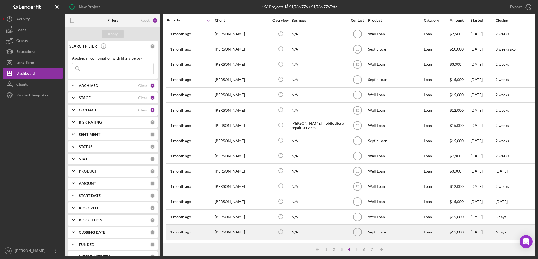
click at [225, 227] on div "Jill Trimble" at bounding box center [242, 232] width 54 height 14
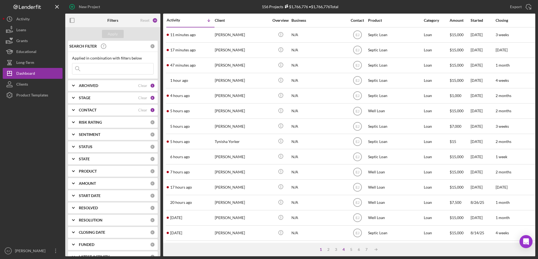
click at [345, 249] on div "4" at bounding box center [344, 249] width 8 height 4
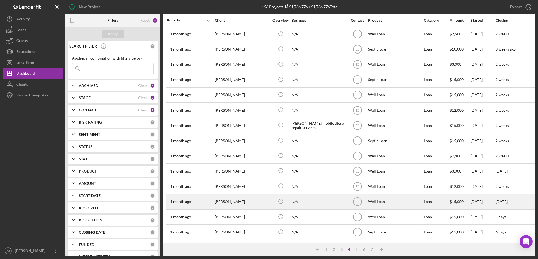
click at [233, 195] on div "Ronald Cox" at bounding box center [242, 202] width 54 height 14
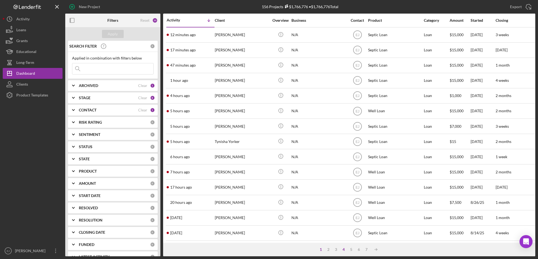
click at [342, 249] on div "4" at bounding box center [344, 249] width 8 height 4
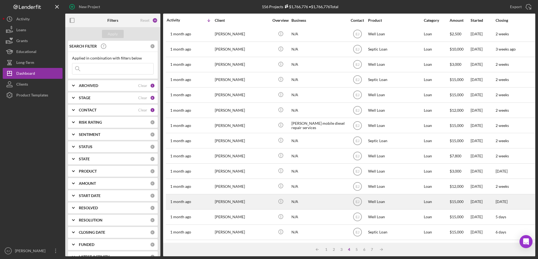
click at [218, 198] on div "Ronald Cox" at bounding box center [242, 202] width 54 height 14
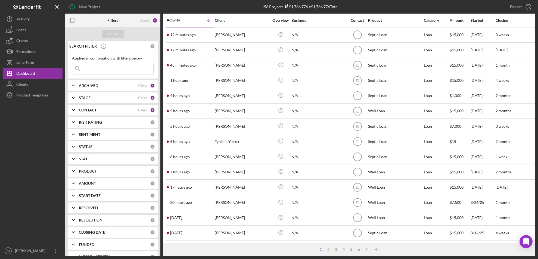
click at [343, 248] on div "4" at bounding box center [344, 249] width 8 height 4
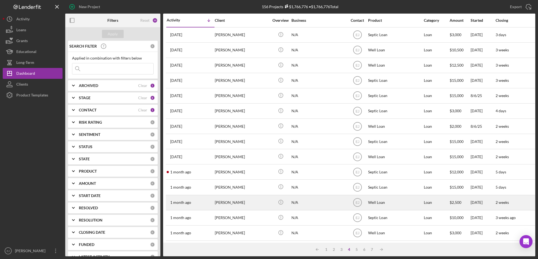
click at [223, 201] on div "stephen couto" at bounding box center [242, 202] width 54 height 14
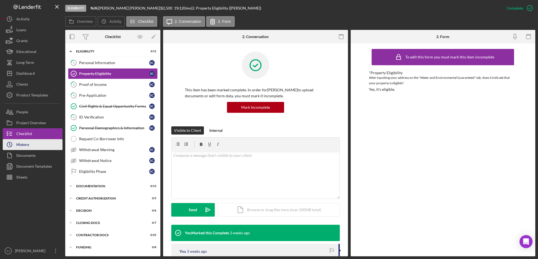
click at [32, 146] on button "Icon/History History" at bounding box center [33, 144] width 60 height 11
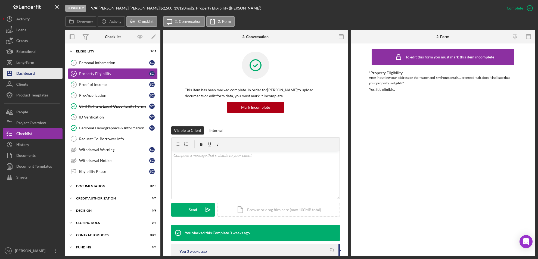
click at [18, 74] on div "Dashboard" at bounding box center [25, 74] width 18 height 12
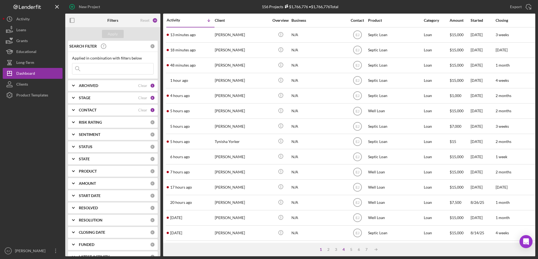
click at [346, 249] on div "4" at bounding box center [344, 249] width 8 height 4
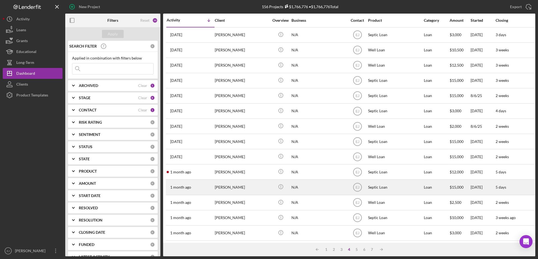
click at [233, 189] on div "Justin Sander" at bounding box center [242, 187] width 54 height 14
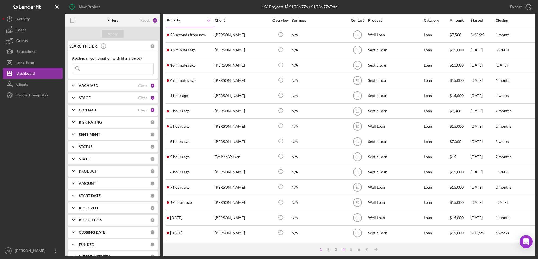
click at [345, 250] on div "4" at bounding box center [344, 249] width 8 height 4
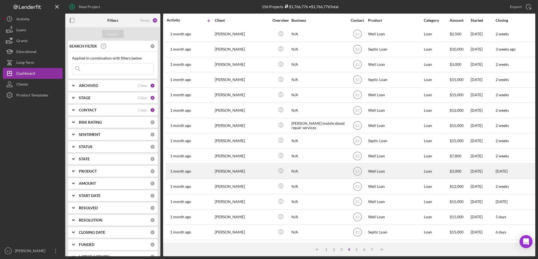
click at [219, 164] on div "Catherine Tuliano" at bounding box center [242, 171] width 54 height 14
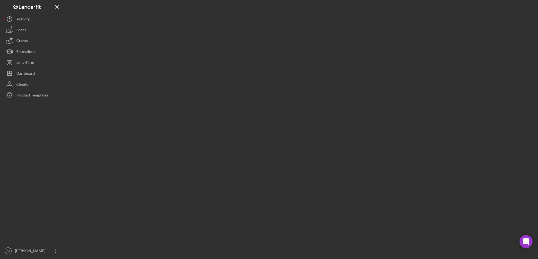
click at [219, 164] on div at bounding box center [300, 128] width 470 height 256
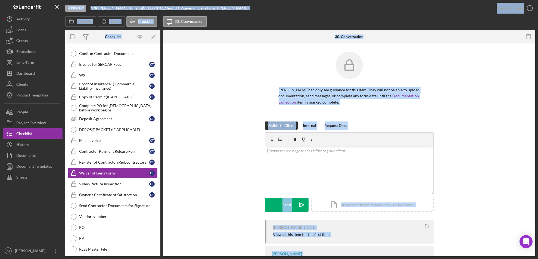
scroll to position [93, 0]
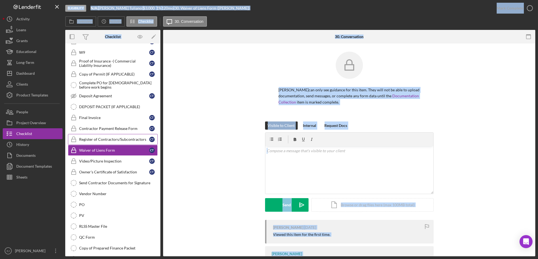
click at [140, 136] on link "Register of Contractors/Subcontractors Register of Contractors/Subcontractors C…" at bounding box center [113, 139] width 90 height 11
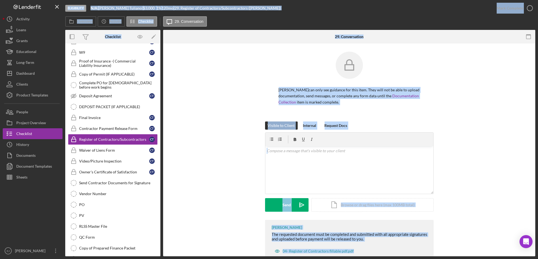
click at [216, 91] on div "Catherine Tuliano can only see guidance for this item. They will not be able to…" at bounding box center [349, 87] width 356 height 70
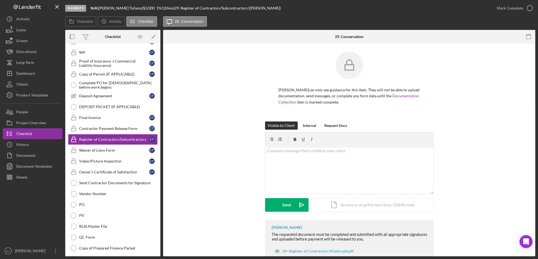
click at [160, 87] on div "Overview Internal Workflow Stage Eligibility Icon/Dropdown Arrow Archive (can u…" at bounding box center [300, 143] width 470 height 226
click at [160, 86] on div "Overview Internal Workflow Stage Eligibility Icon/Dropdown Arrow Archive (can u…" at bounding box center [300, 143] width 470 height 226
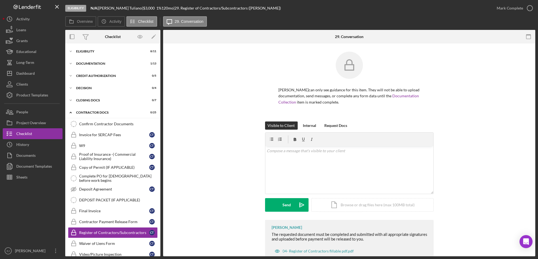
click at [173, 222] on div "Erica Jenkins The requested document must be completed and submitted with all a…" at bounding box center [349, 242] width 356 height 45
click at [36, 69] on button "Icon/Dashboard Dashboard" at bounding box center [33, 73] width 60 height 11
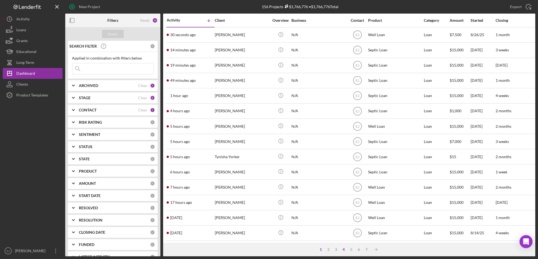
click at [343, 250] on div "4" at bounding box center [344, 249] width 8 height 4
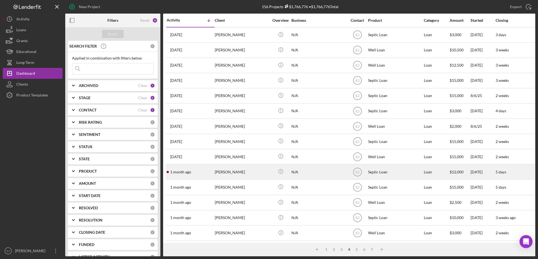
click at [223, 171] on div "Dale Mosby" at bounding box center [242, 172] width 54 height 14
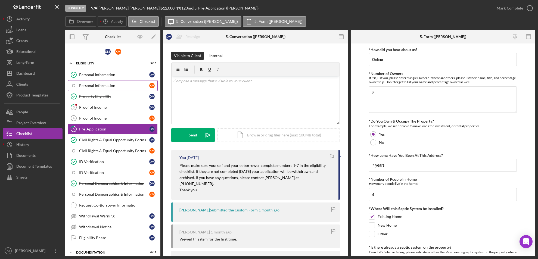
click at [94, 86] on div "Personal Information" at bounding box center [114, 85] width 70 height 4
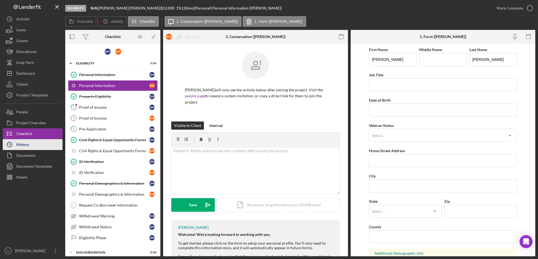
click at [23, 142] on div "History" at bounding box center [22, 145] width 13 height 12
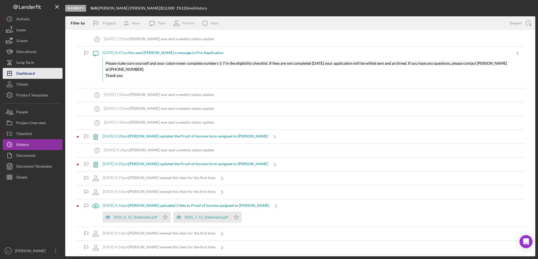
click at [27, 73] on div "Dashboard" at bounding box center [25, 74] width 18 height 12
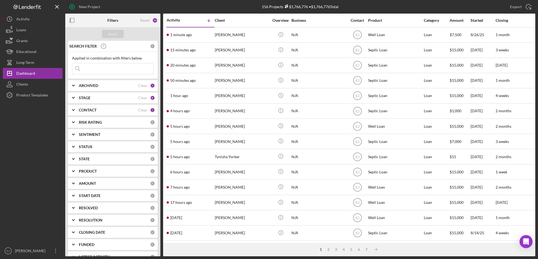
click at [342, 247] on div "1 2 3 4 5 6 7 Icon/Table Sort Arrow" at bounding box center [349, 250] width 372 height 14
click at [344, 250] on div "4" at bounding box center [344, 249] width 8 height 4
click at [349, 248] on div "4" at bounding box center [350, 249] width 8 height 4
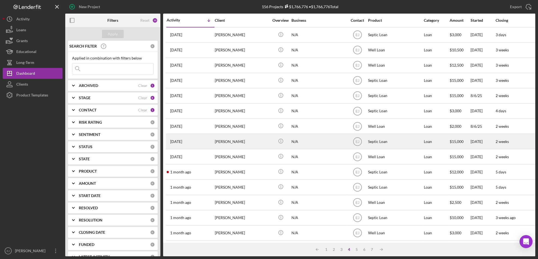
click at [223, 140] on div "Greta Crandall" at bounding box center [242, 141] width 54 height 14
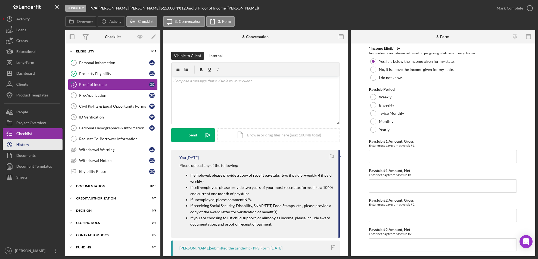
click at [35, 140] on button "Icon/History History" at bounding box center [33, 144] width 60 height 11
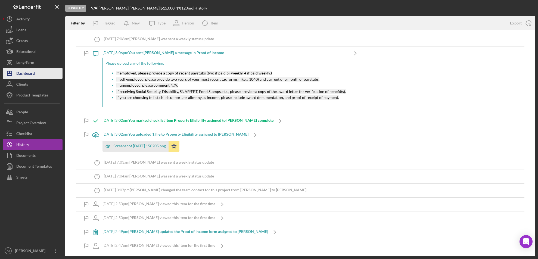
click at [28, 69] on div "Dashboard" at bounding box center [25, 74] width 18 height 12
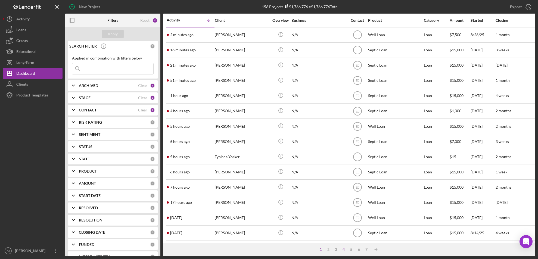
click at [344, 251] on div "4" at bounding box center [344, 249] width 8 height 4
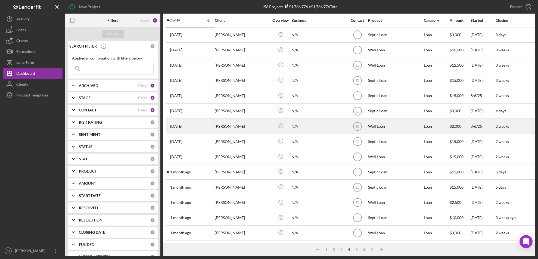
click at [231, 124] on div "Shannon Rodriguez" at bounding box center [242, 126] width 54 height 14
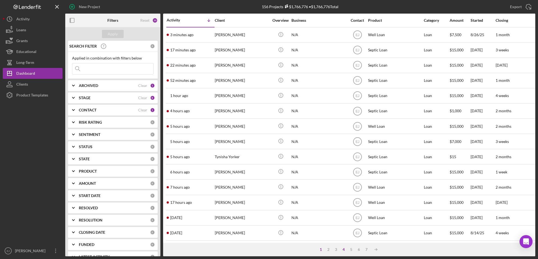
click at [344, 248] on div "4" at bounding box center [344, 249] width 8 height 4
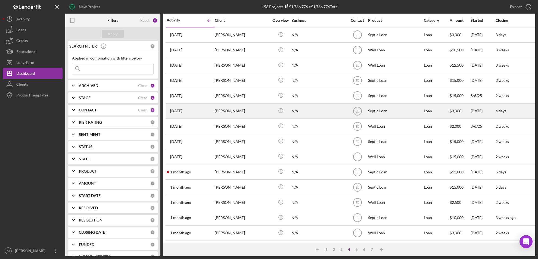
click at [229, 112] on div "Kelly Black" at bounding box center [242, 111] width 54 height 14
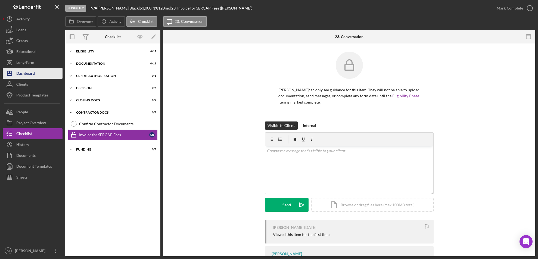
click at [29, 74] on div "Dashboard" at bounding box center [25, 74] width 18 height 12
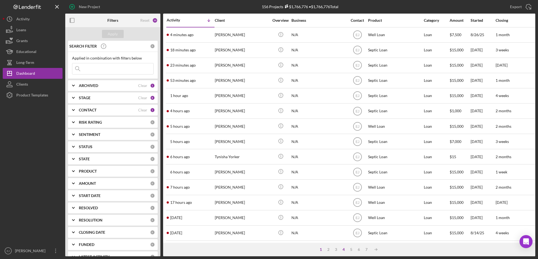
click at [344, 249] on div "4" at bounding box center [344, 249] width 8 height 4
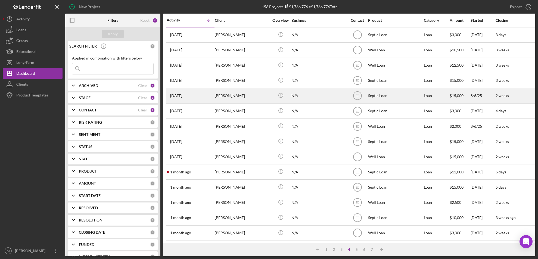
click at [220, 98] on div "Jacob Frank" at bounding box center [242, 96] width 54 height 14
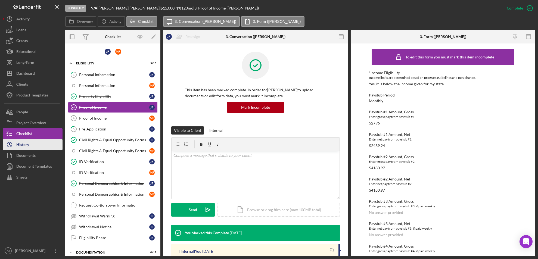
click at [28, 143] on div "History" at bounding box center [22, 145] width 13 height 12
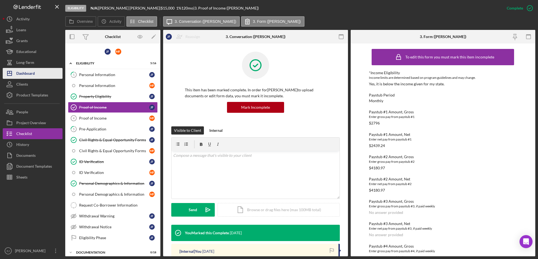
click at [34, 76] on div "Dashboard" at bounding box center [25, 74] width 18 height 12
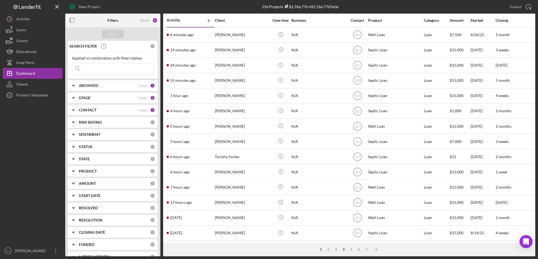
click at [345, 250] on div "4" at bounding box center [344, 249] width 8 height 4
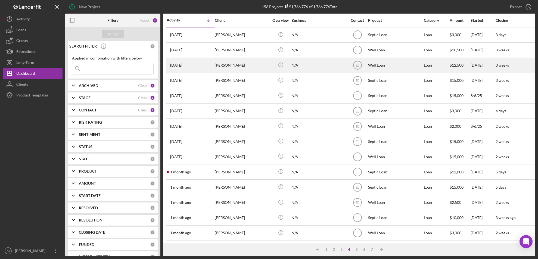
click at [226, 66] on div "Cheryl Croft" at bounding box center [242, 65] width 54 height 14
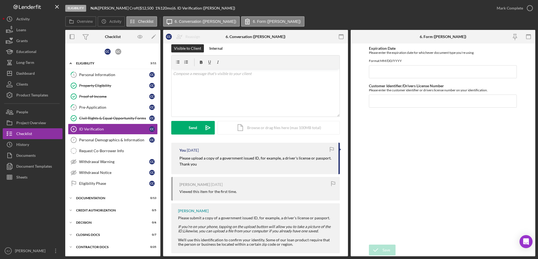
scroll to position [15, 0]
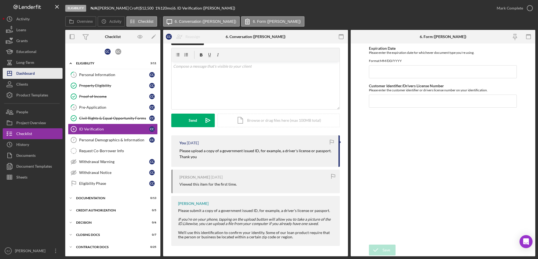
click at [30, 76] on div "Dashboard" at bounding box center [25, 74] width 18 height 12
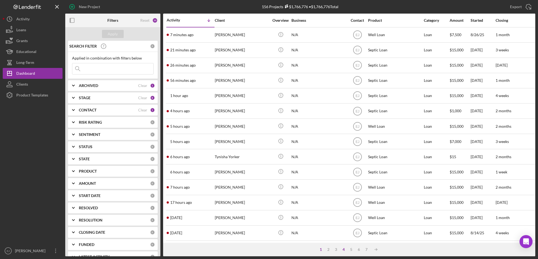
click at [342, 247] on div "4" at bounding box center [344, 249] width 8 height 4
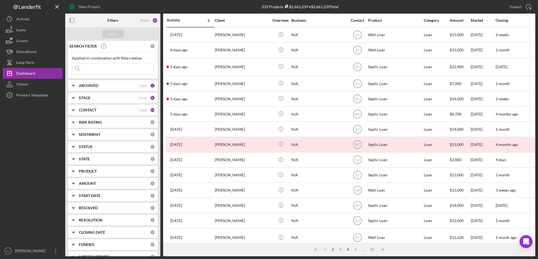
click at [347, 250] on div "4" at bounding box center [348, 249] width 8 height 4
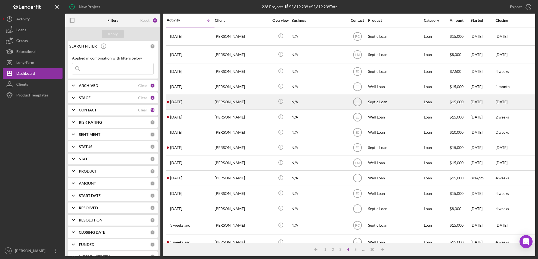
click at [237, 102] on div "[PERSON_NAME]" at bounding box center [242, 102] width 54 height 14
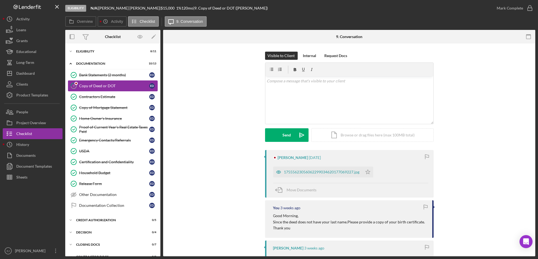
click at [113, 87] on div "Copy of Deed or DOT" at bounding box center [114, 86] width 70 height 4
click at [298, 169] on div "17555623056062299034620177069227.jpg" at bounding box center [317, 172] width 89 height 11
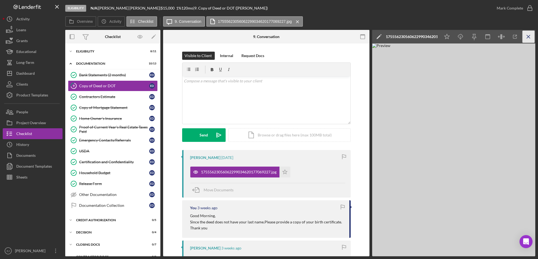
click at [527, 35] on line "button" at bounding box center [528, 36] width 3 height 3
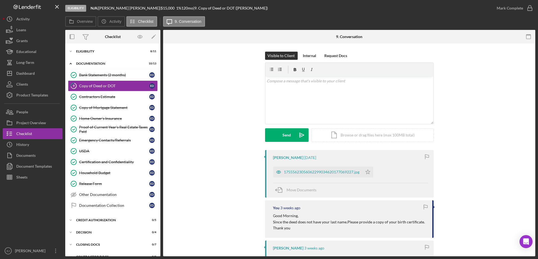
scroll to position [138, 0]
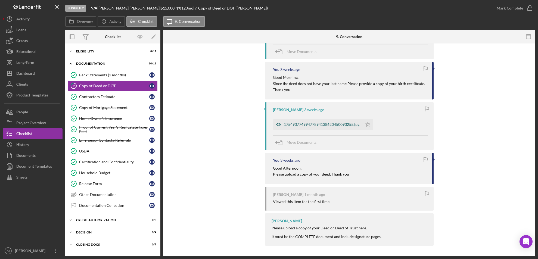
click at [315, 127] on div "17549377499477894138620450093255.jpg" at bounding box center [317, 124] width 89 height 11
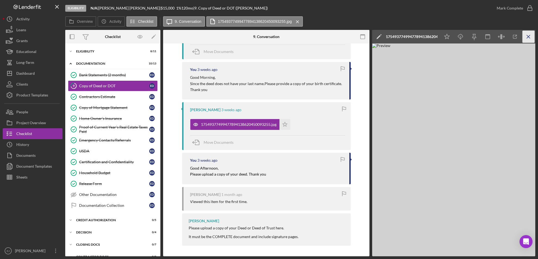
click at [529, 36] on line "button" at bounding box center [528, 36] width 3 height 3
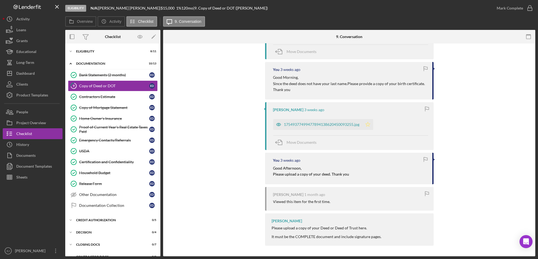
click at [366, 128] on icon "Icon/Star" at bounding box center [367, 124] width 11 height 11
click at [533, 86] on div "Visible to Client Internal Request Docs v Color teal Color pink Remove color Ad…" at bounding box center [349, 81] width 372 height 352
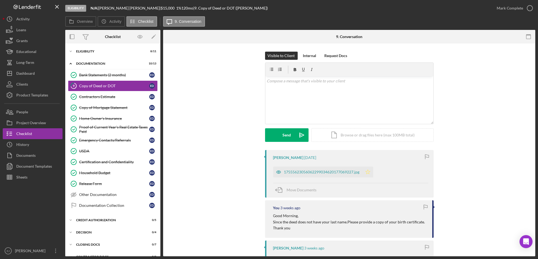
click at [364, 168] on icon "Icon/Star" at bounding box center [367, 172] width 11 height 11
click at [532, 8] on icon "button" at bounding box center [530, 8] width 14 height 14
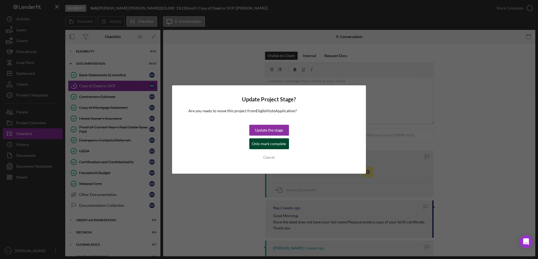
click at [270, 144] on div "Only mark complete" at bounding box center [269, 143] width 34 height 11
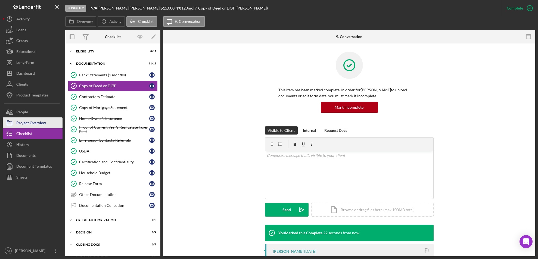
click at [26, 122] on div "Project Overview" at bounding box center [31, 123] width 30 height 12
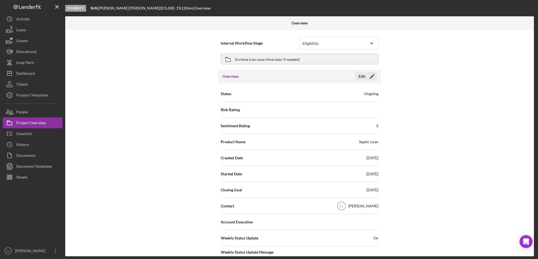
click at [360, 73] on div "Edit" at bounding box center [362, 76] width 7 height 8
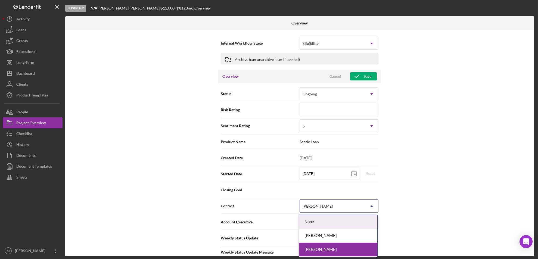
click at [370, 206] on use at bounding box center [371, 207] width 3 height 2
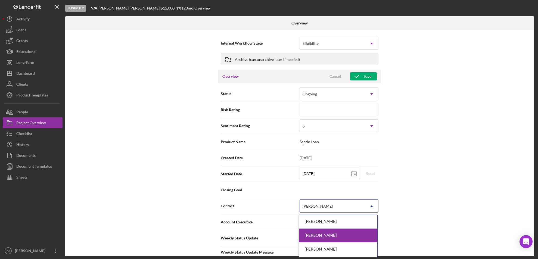
scroll to position [48, 0]
click at [355, 245] on div "Lois Miller" at bounding box center [338, 243] width 78 height 14
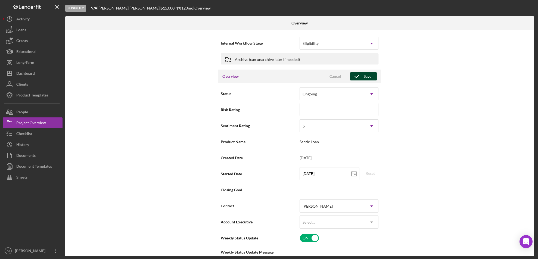
click at [357, 76] on icon "button" at bounding box center [357, 77] width 14 height 14
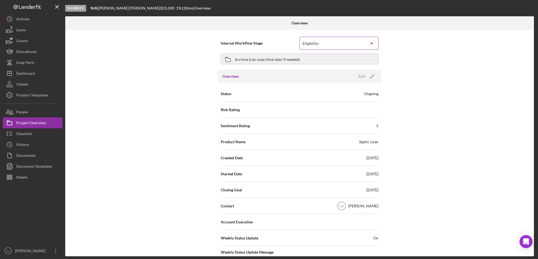
click at [372, 42] on icon "Icon/Dropdown Arrow" at bounding box center [371, 43] width 13 height 13
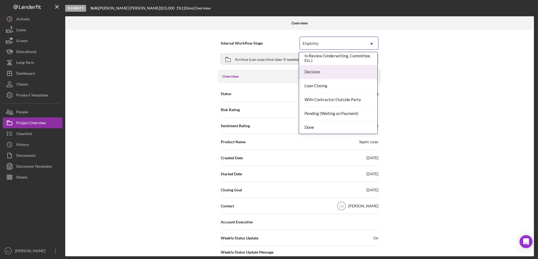
scroll to position [0, 0]
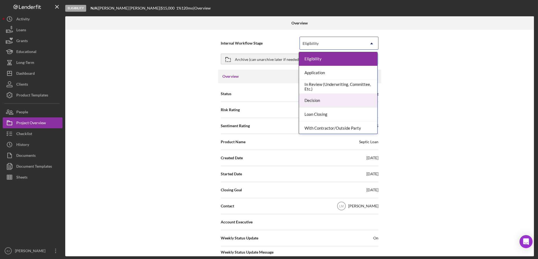
click at [311, 101] on div "Decision" at bounding box center [338, 101] width 78 height 14
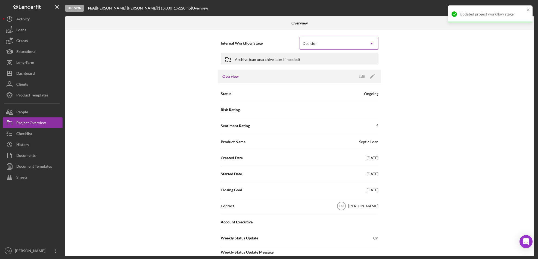
click at [371, 39] on icon "Icon/Dropdown Arrow" at bounding box center [371, 43] width 13 height 13
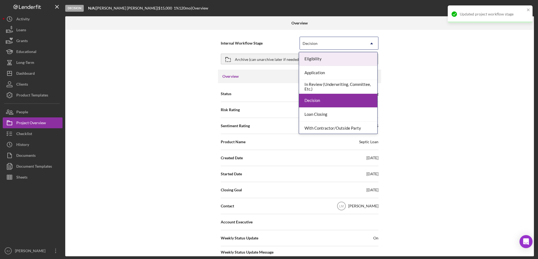
click at [356, 64] on div "Eligibility" at bounding box center [338, 59] width 78 height 14
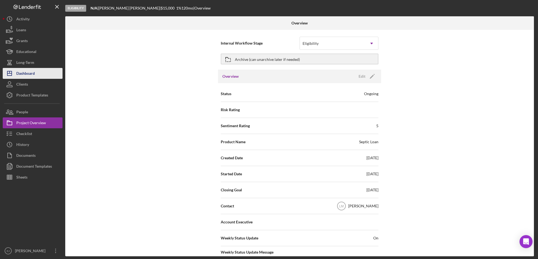
click at [24, 73] on div "Dashboard" at bounding box center [25, 74] width 18 height 12
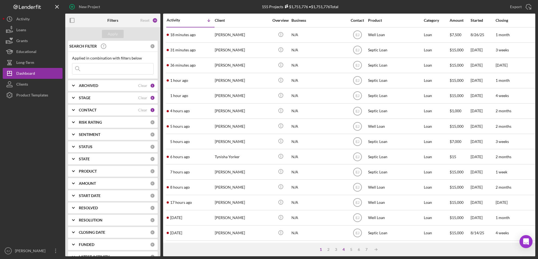
click at [344, 248] on div "4" at bounding box center [344, 249] width 8 height 4
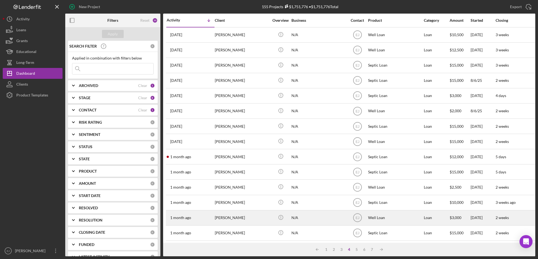
click at [242, 220] on div "[PERSON_NAME]" at bounding box center [242, 218] width 54 height 14
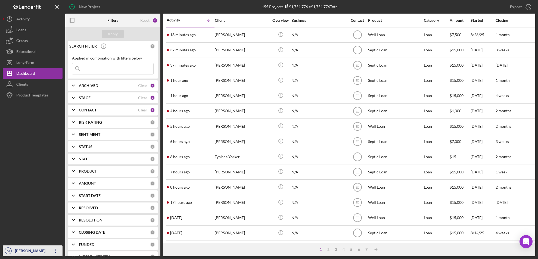
click at [23, 251] on div "[PERSON_NAME]" at bounding box center [31, 251] width 35 height 12
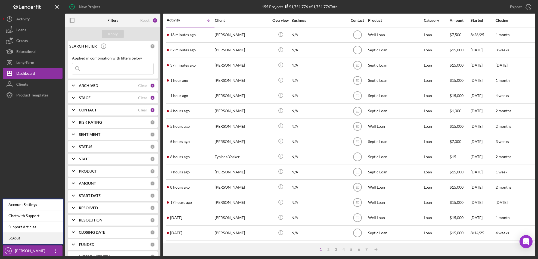
click at [26, 236] on link "Logout" at bounding box center [33, 238] width 60 height 11
